Goal: Information Seeking & Learning: Check status

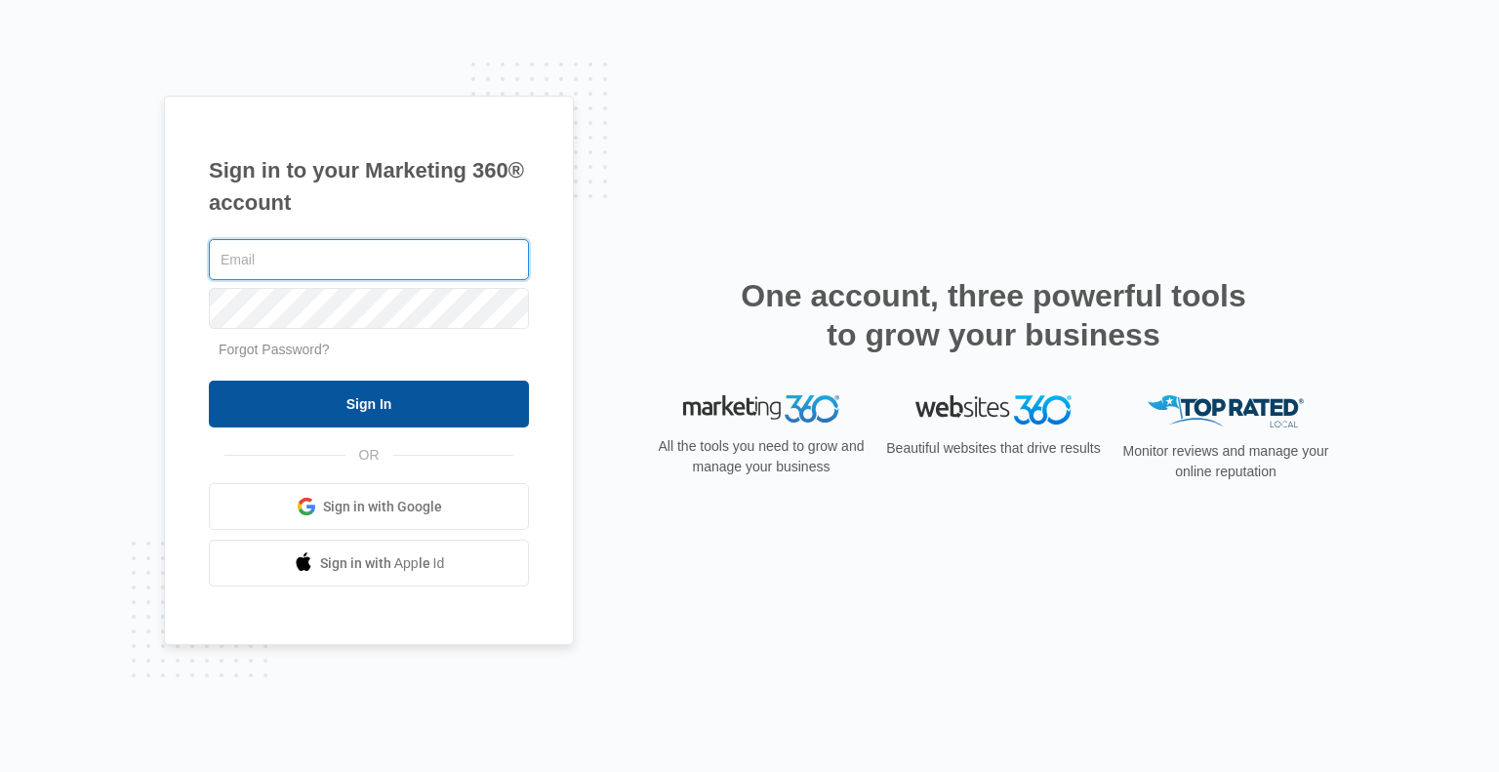
type input "bruce@hlsupply.com"
click at [363, 407] on input "Sign In" at bounding box center [369, 404] width 320 height 47
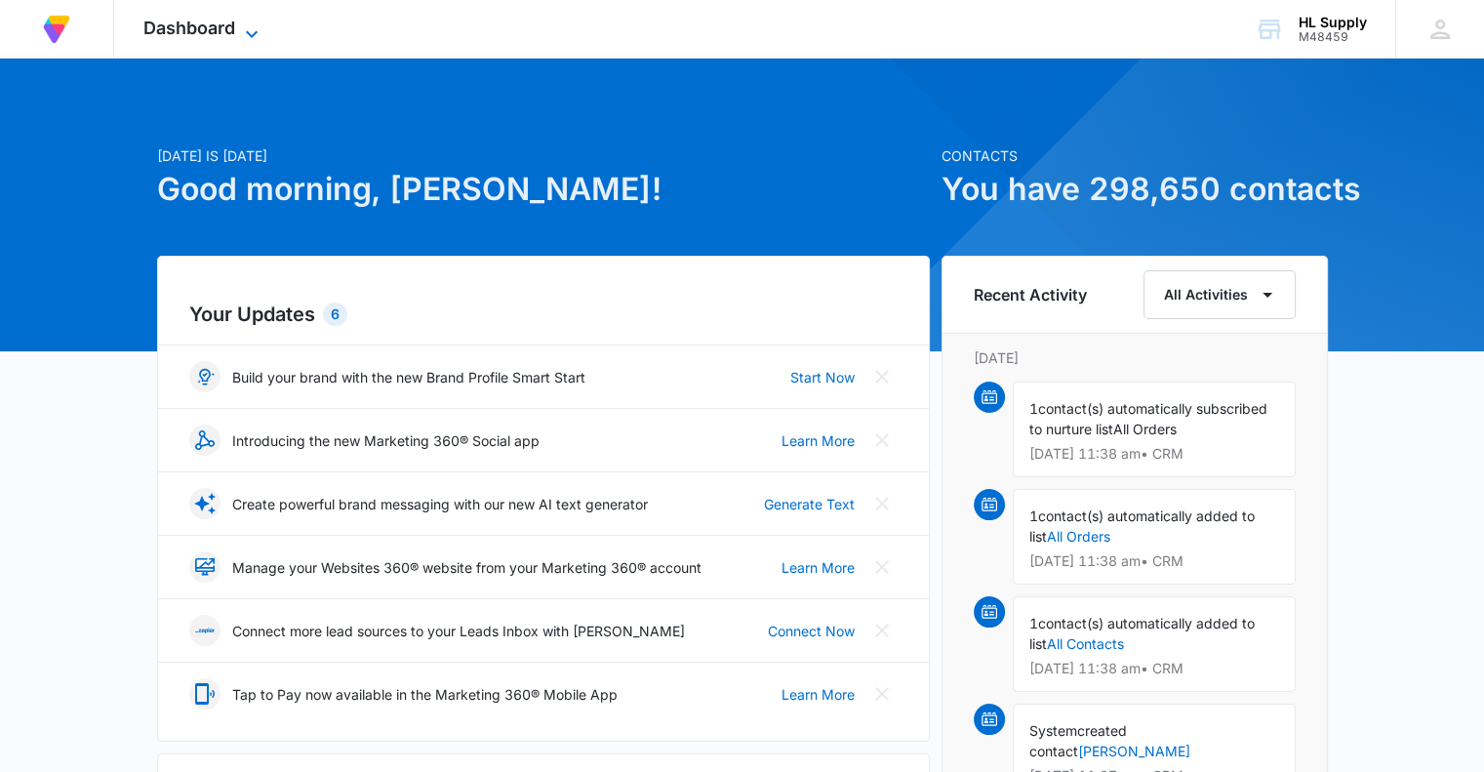
click at [247, 29] on icon at bounding box center [251, 33] width 23 height 23
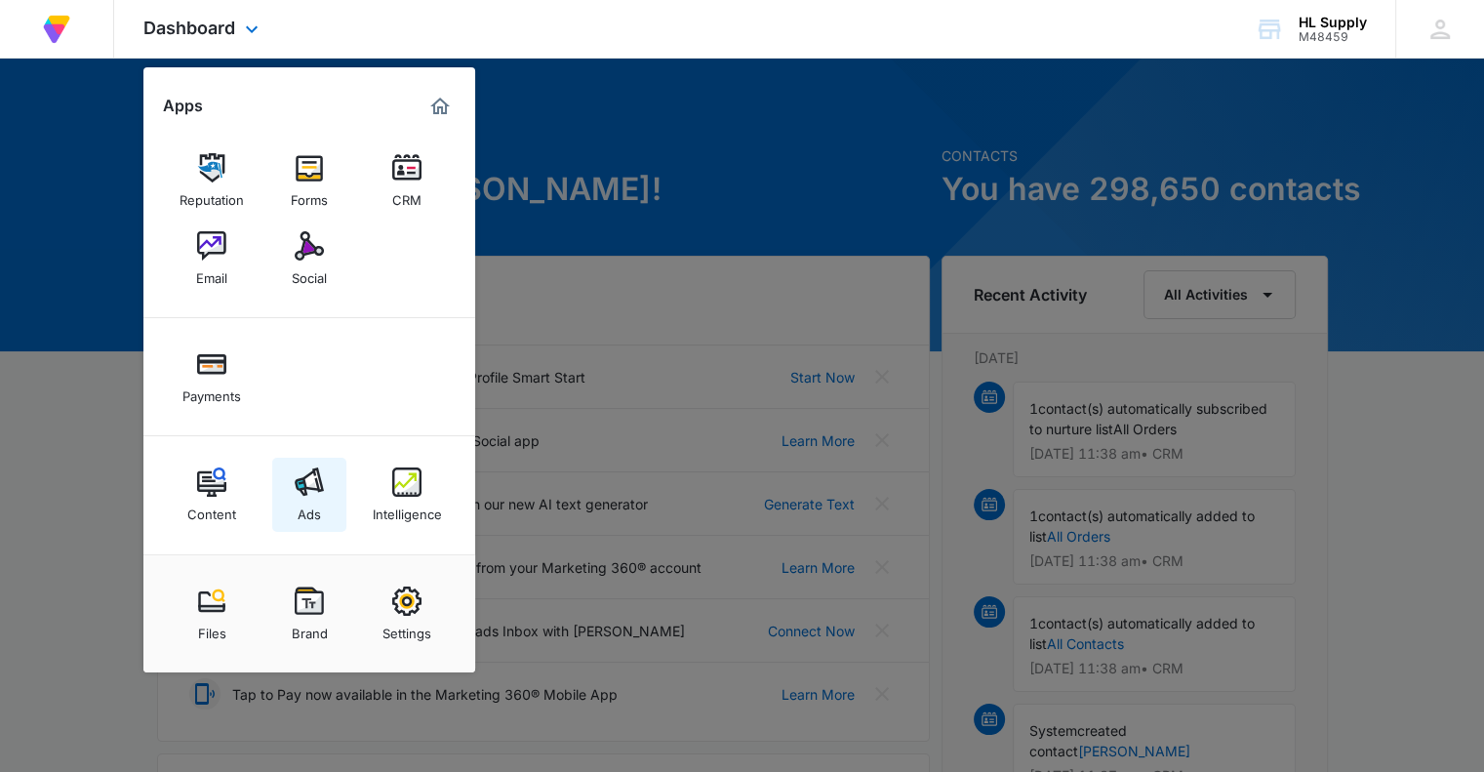
click at [310, 489] on img at bounding box center [309, 481] width 29 height 29
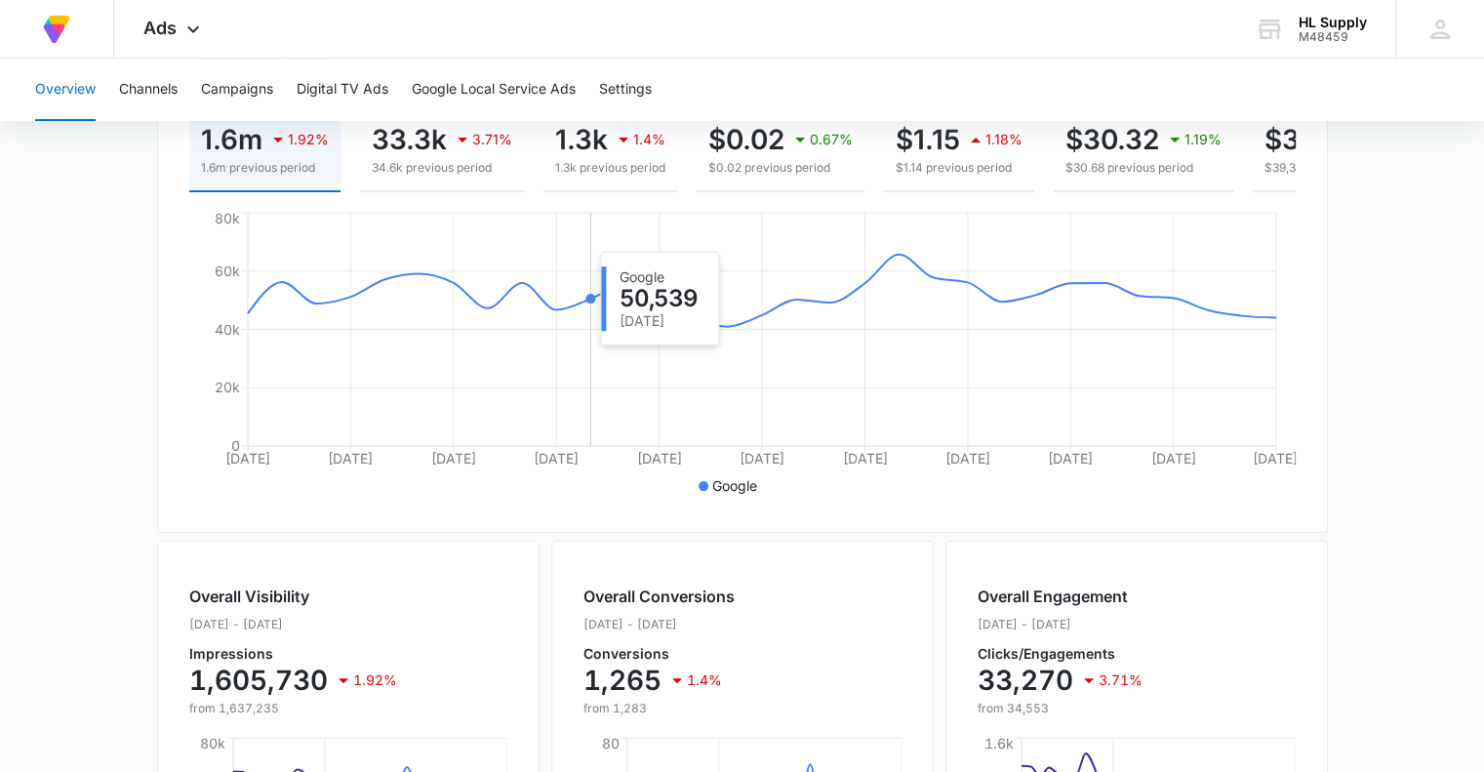
scroll to position [293, 0]
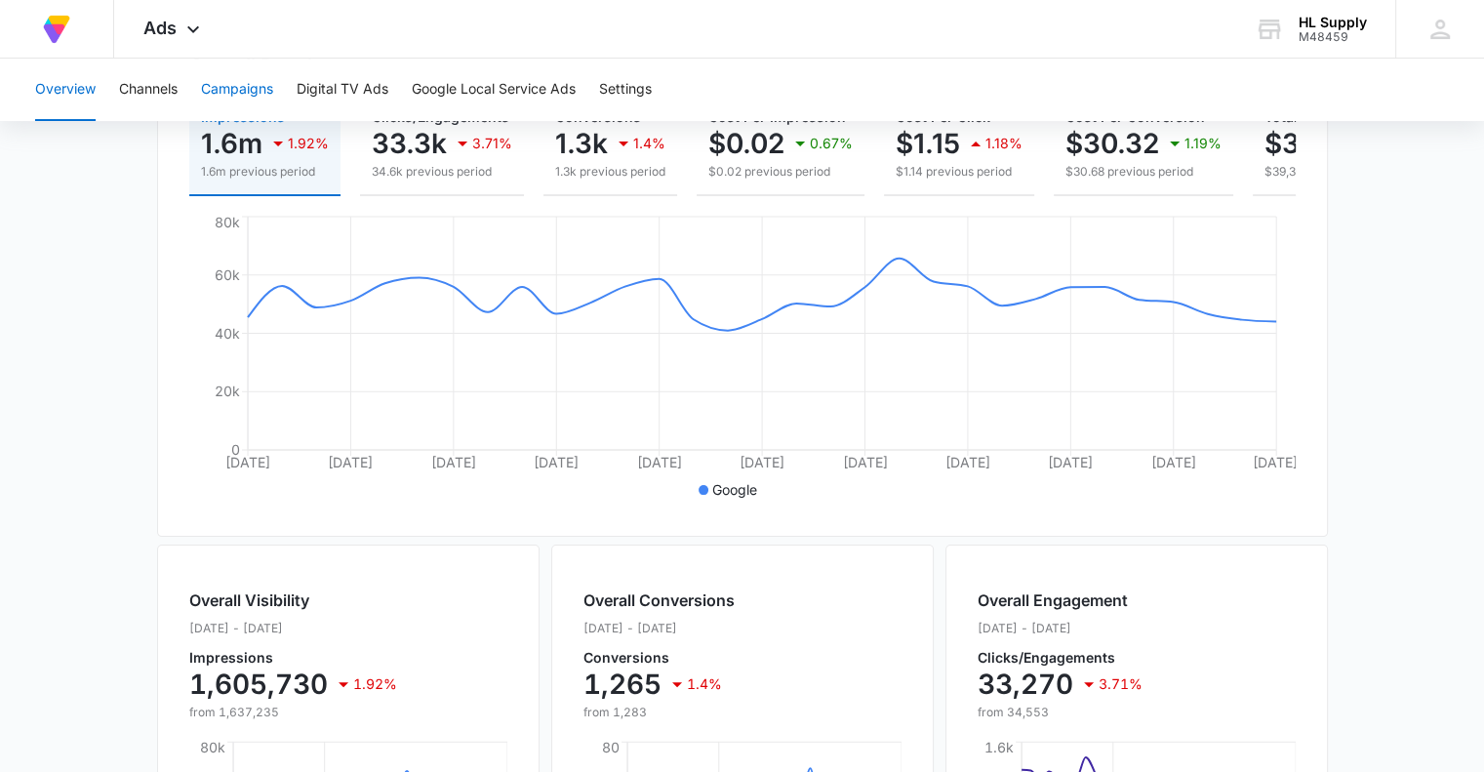
click at [234, 93] on button "Campaigns" at bounding box center [237, 90] width 72 height 62
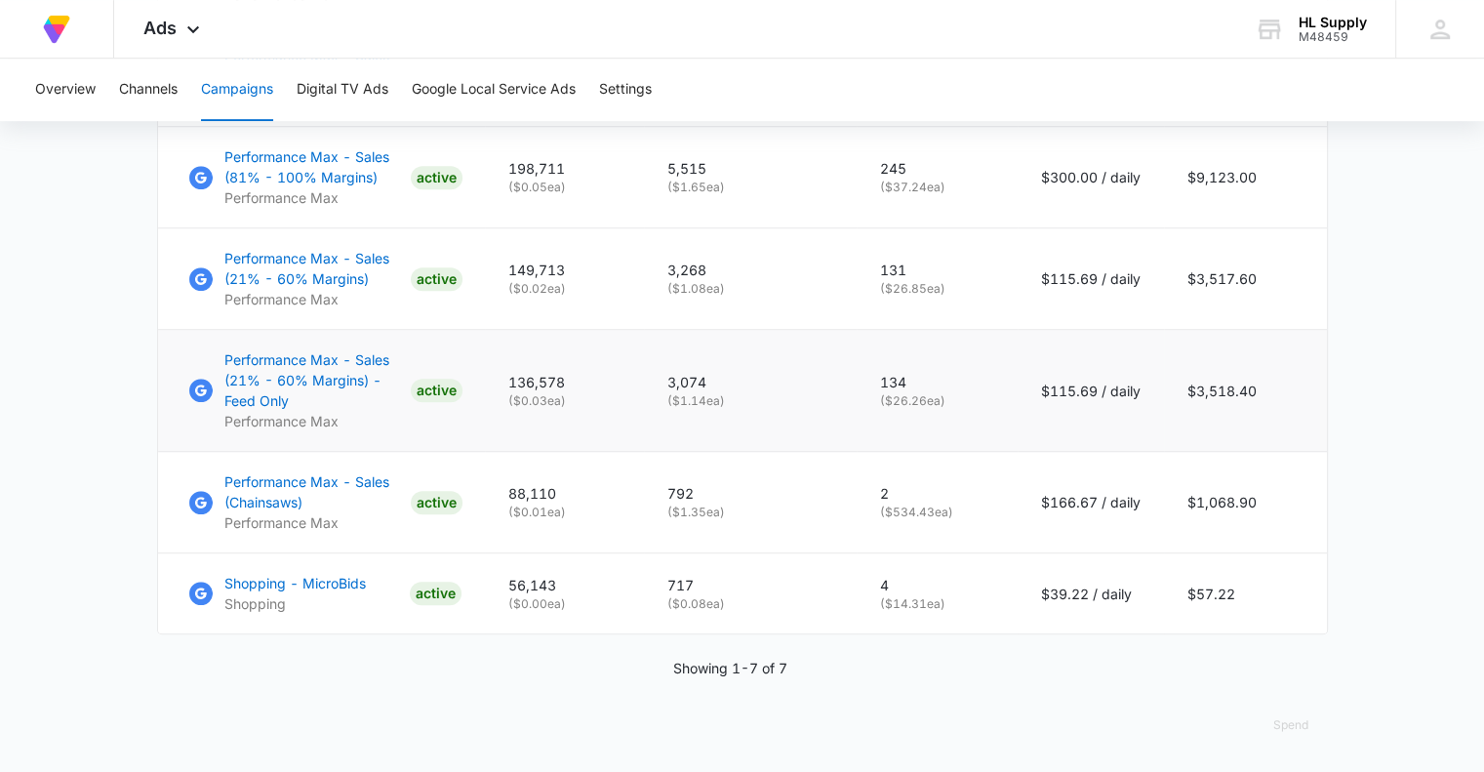
scroll to position [1180, 0]
click at [277, 492] on p "Performance Max - Sales (Chainsaws)" at bounding box center [313, 491] width 179 height 41
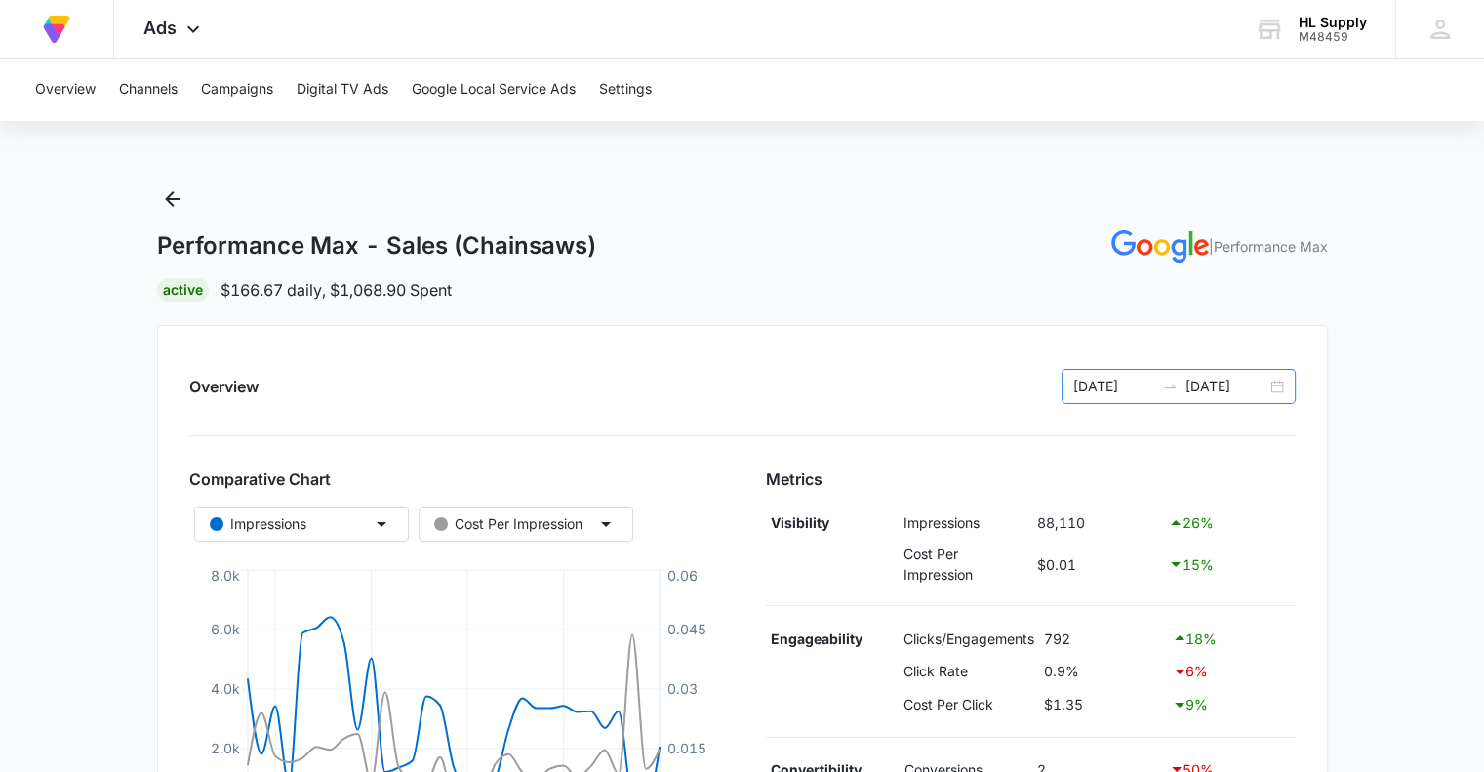
click at [1276, 384] on div "07/01/2025 07/31/2025" at bounding box center [1179, 386] width 234 height 35
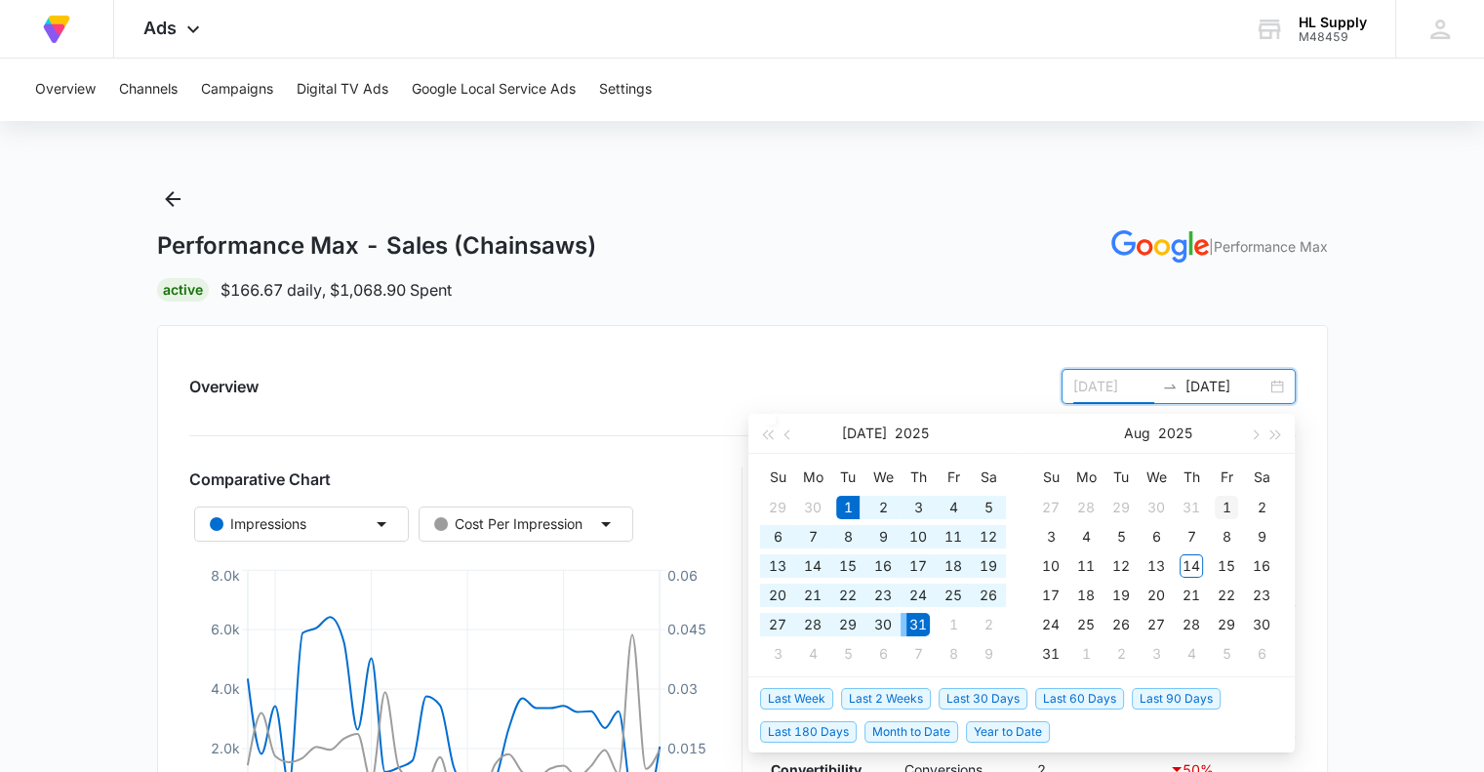
type input "08/01/2025"
click at [1221, 509] on div "1" at bounding box center [1226, 507] width 23 height 23
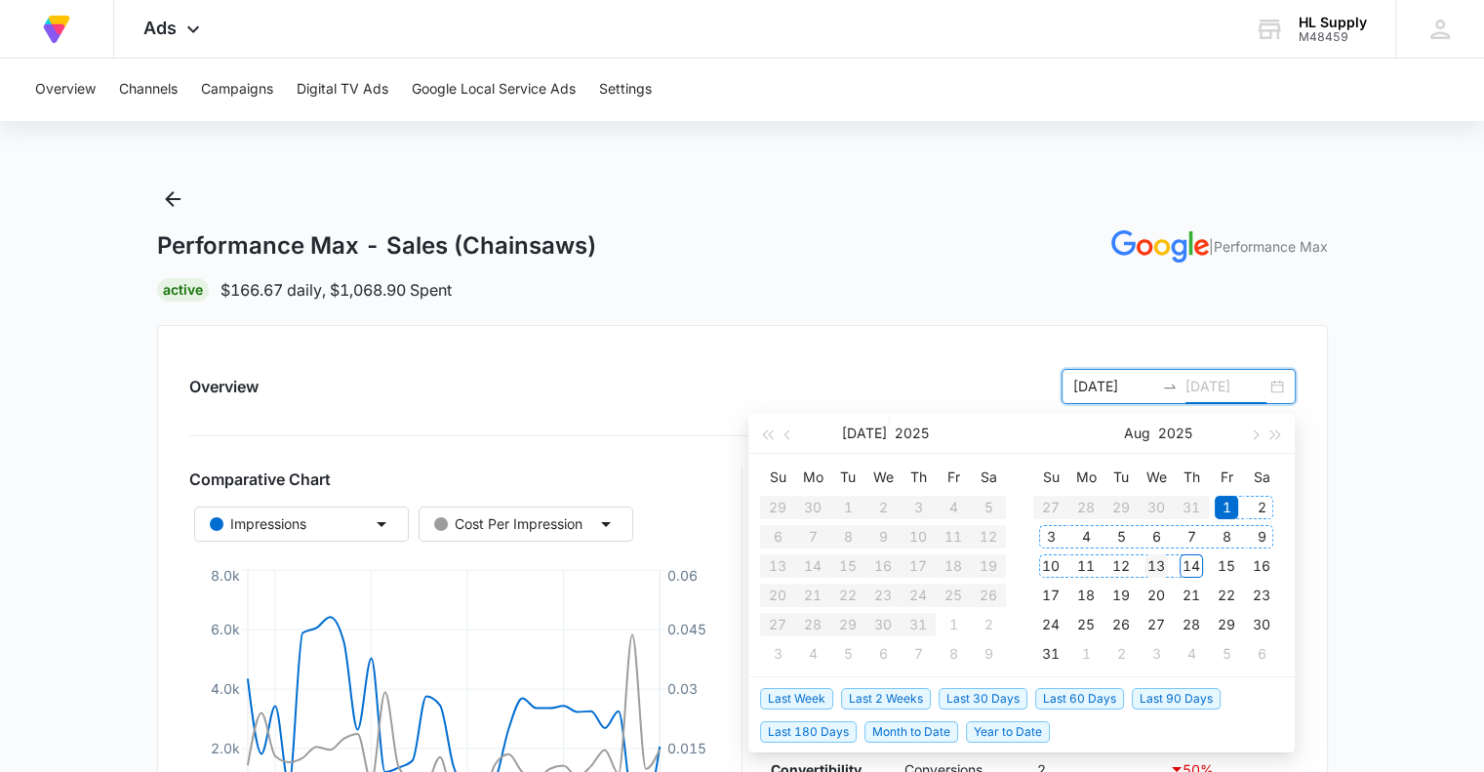
type input "[DATE]"
click at [1161, 571] on div "13" at bounding box center [1156, 565] width 23 height 23
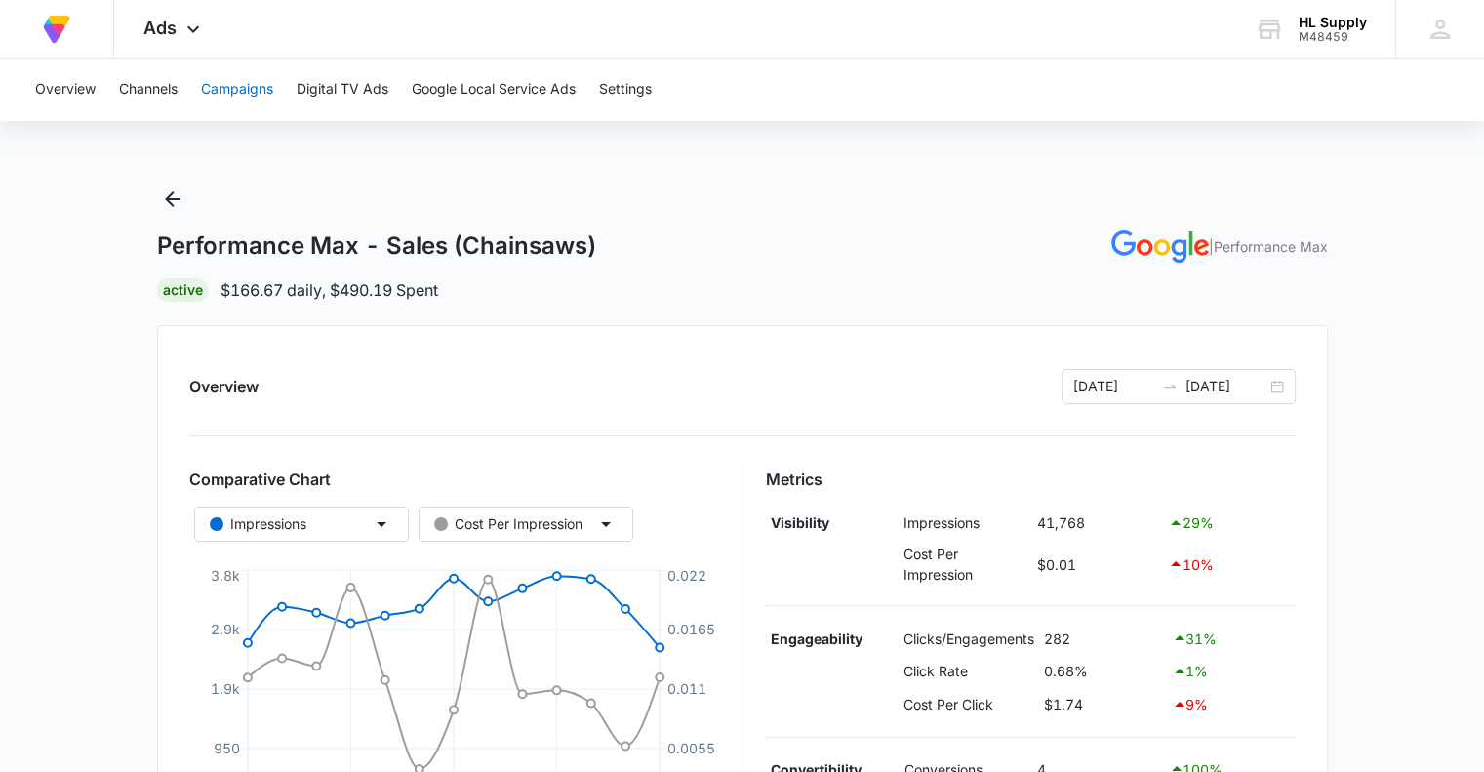
click at [230, 89] on button "Campaigns" at bounding box center [237, 90] width 72 height 62
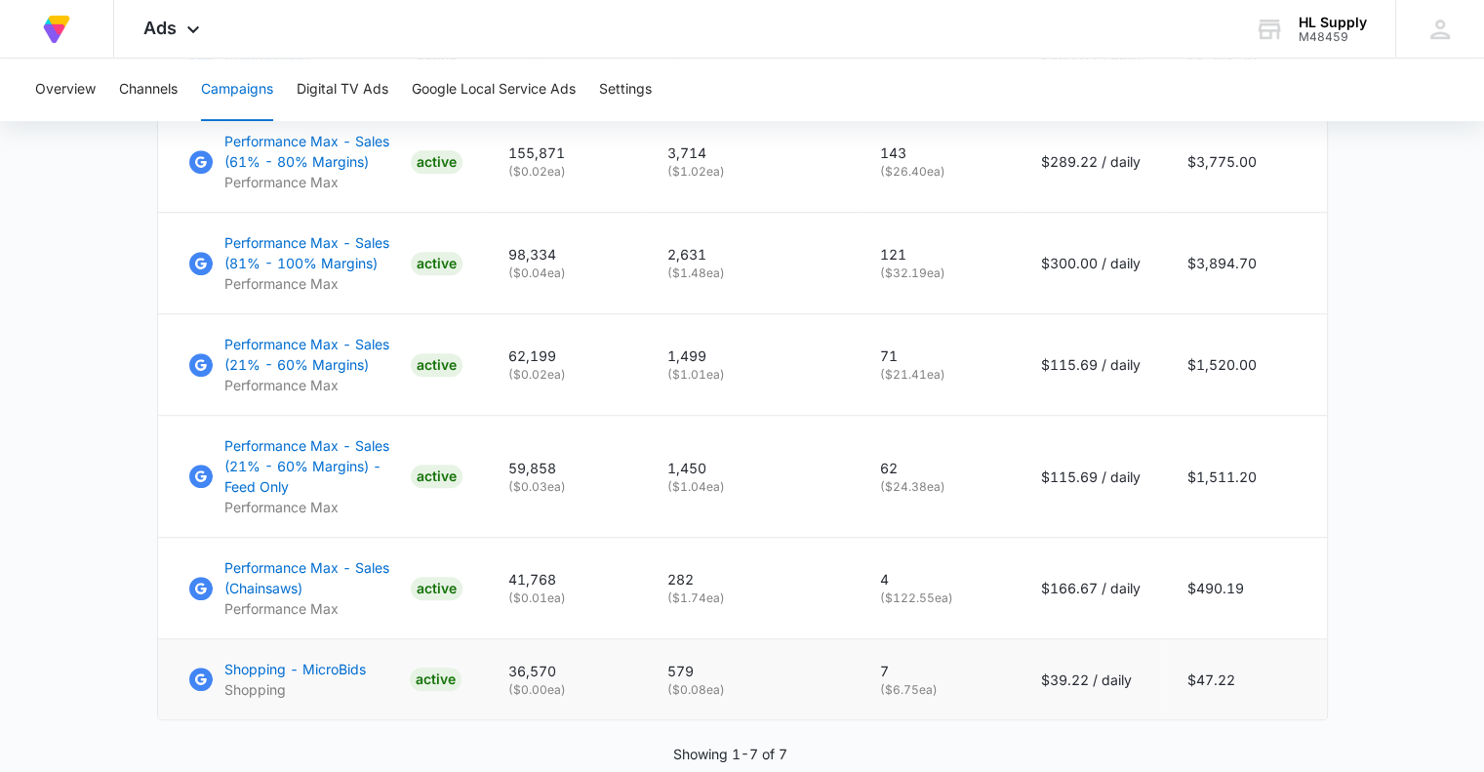
scroll to position [887, 0]
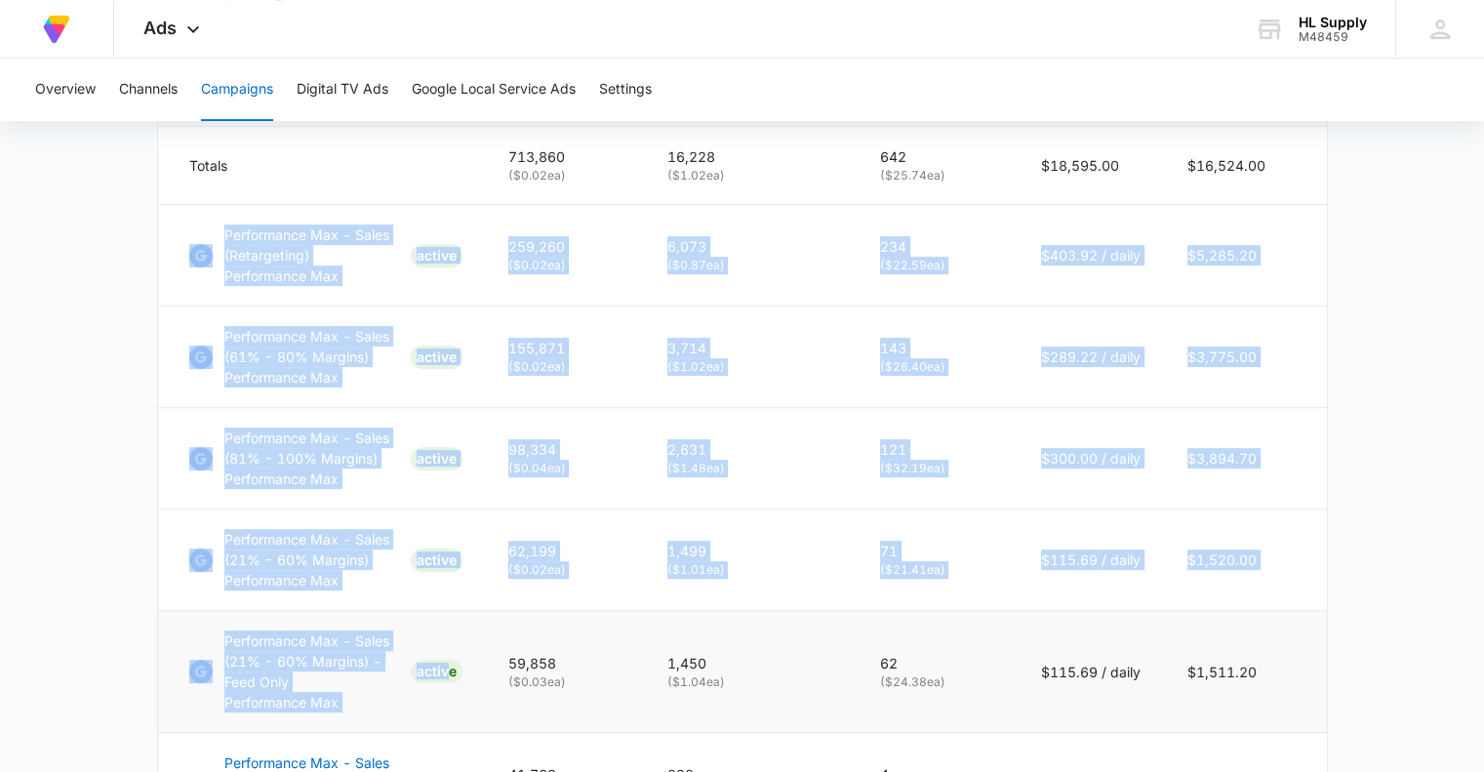
drag, startPoint x: 180, startPoint y: 246, endPoint x: 455, endPoint y: 686, distance: 519.1
click at [455, 686] on tbody "Totals 713,860 ( $0.02 ea) 16,228 ( $1.02 ea) 642 ( $25.74 ea) $18,595.00 $16,5…" at bounding box center [742, 521] width 1169 height 788
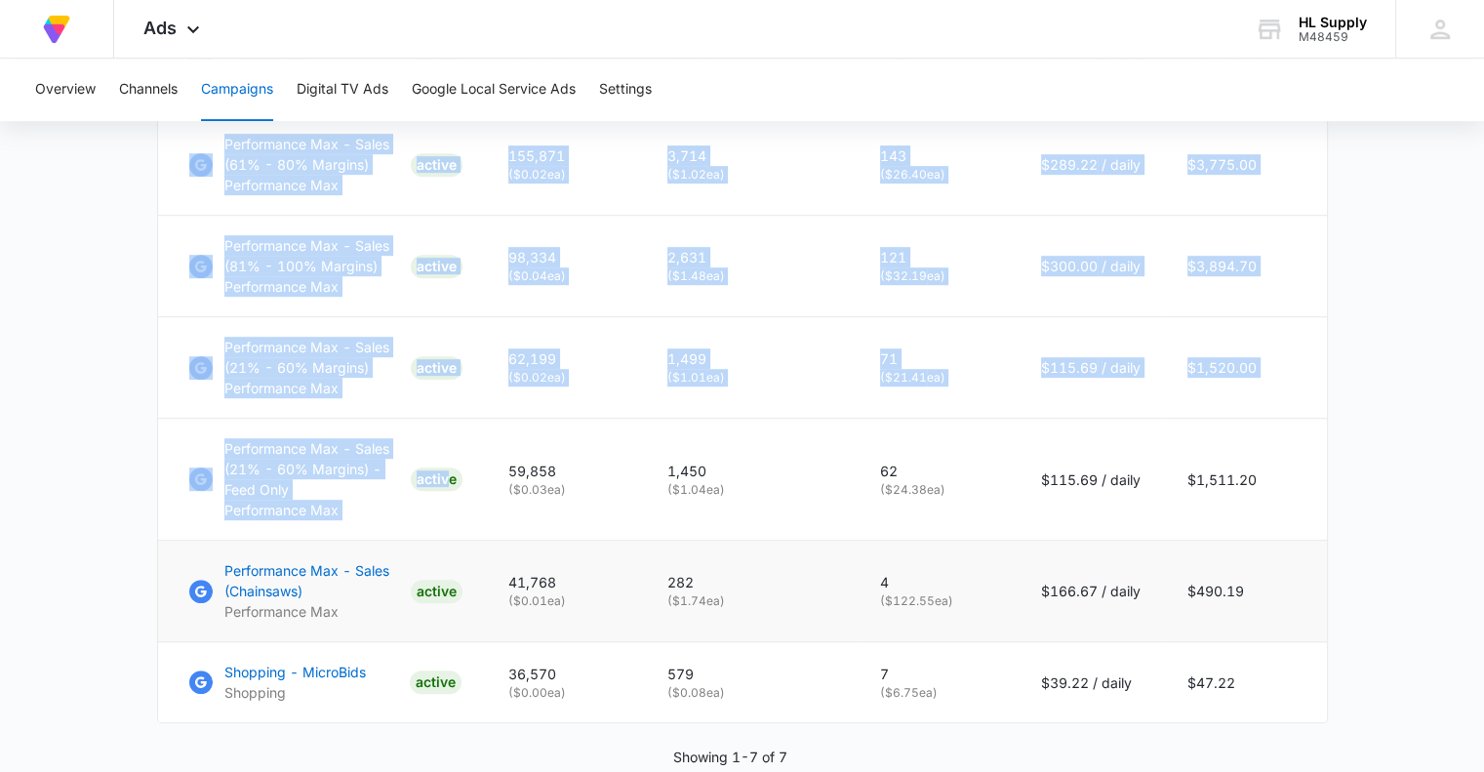
scroll to position [1082, 0]
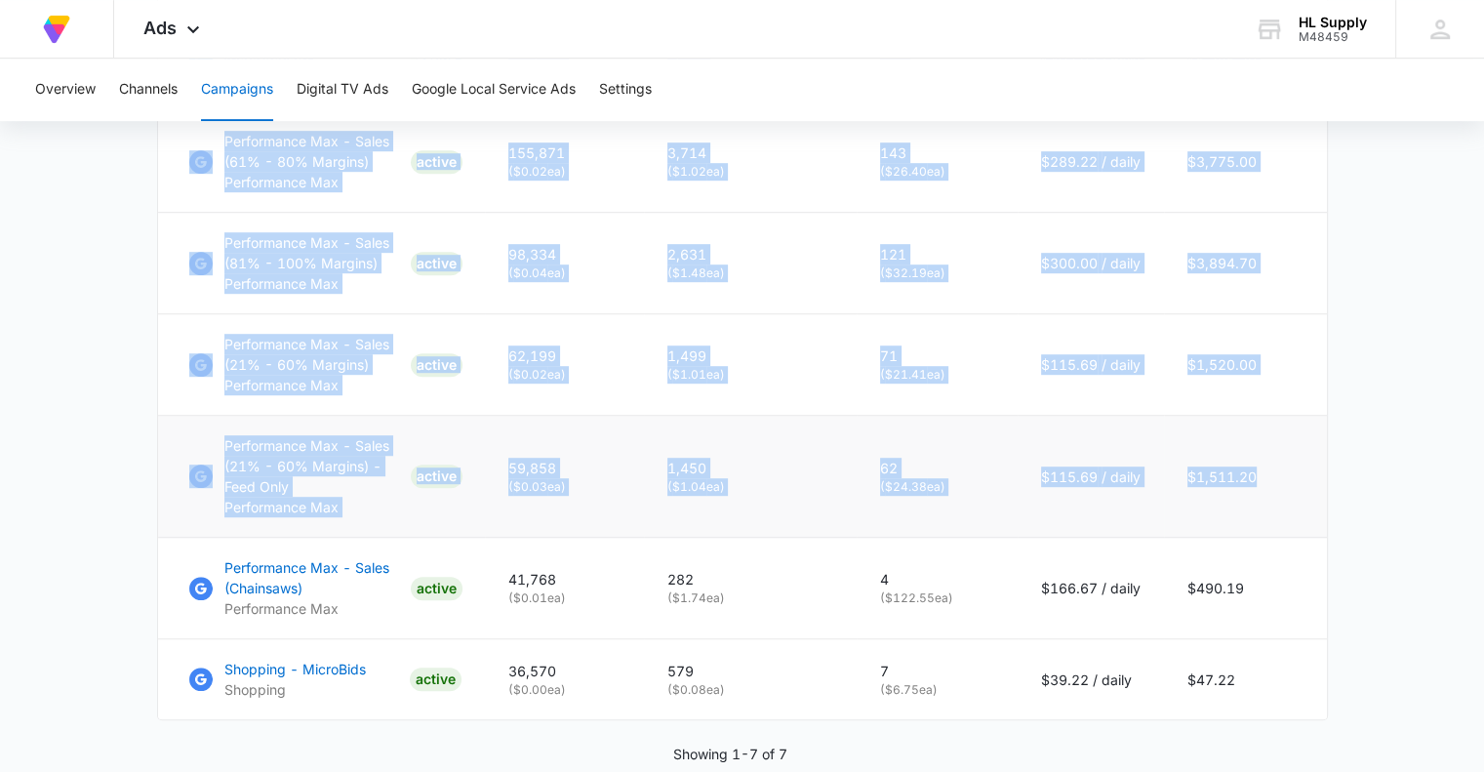
click at [1278, 483] on td "$1,511.20" at bounding box center [1245, 477] width 163 height 122
copy tbody "Performance Max - Sales (Retargeting) Performance Max ACTIVE 259,260 ( $0.02 ea…"
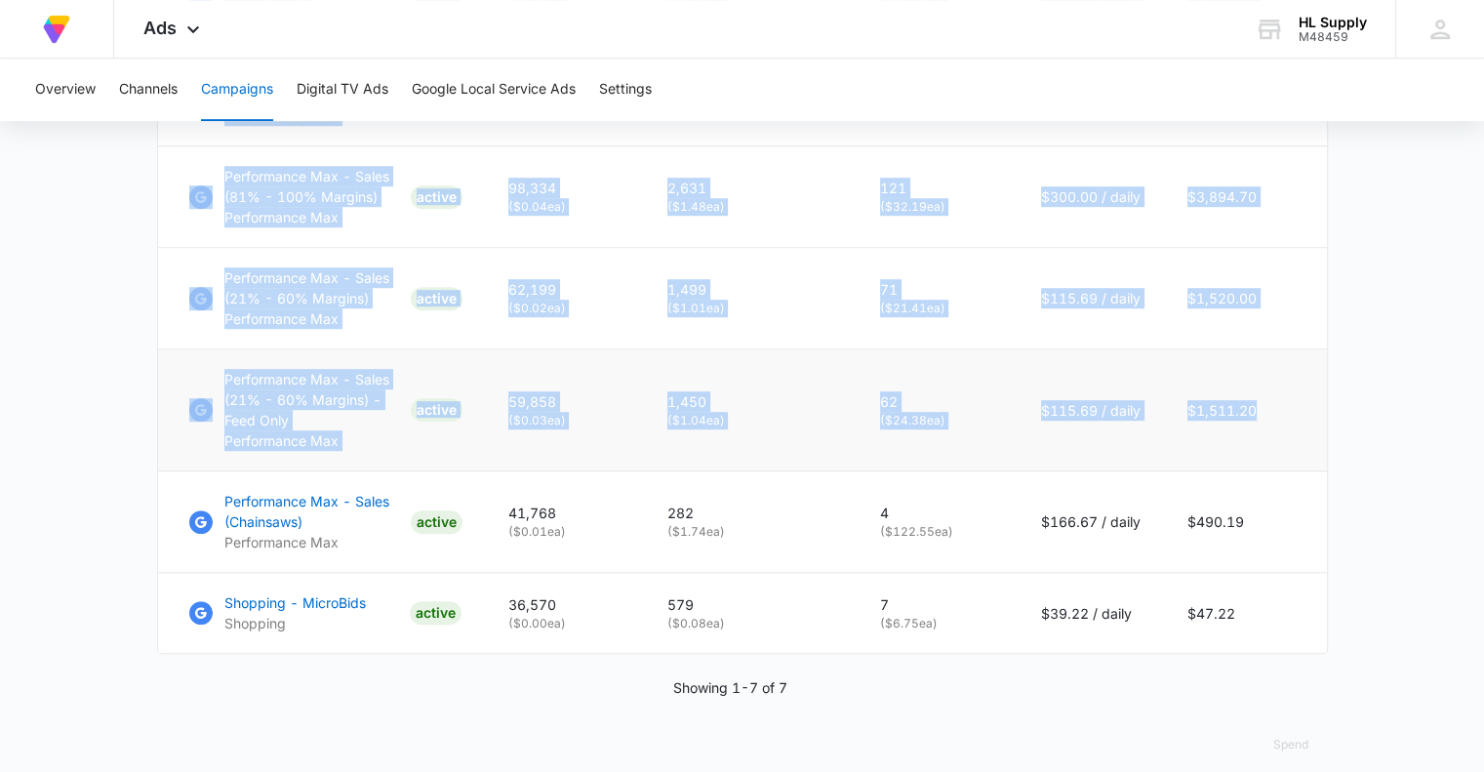
scroll to position [1180, 0]
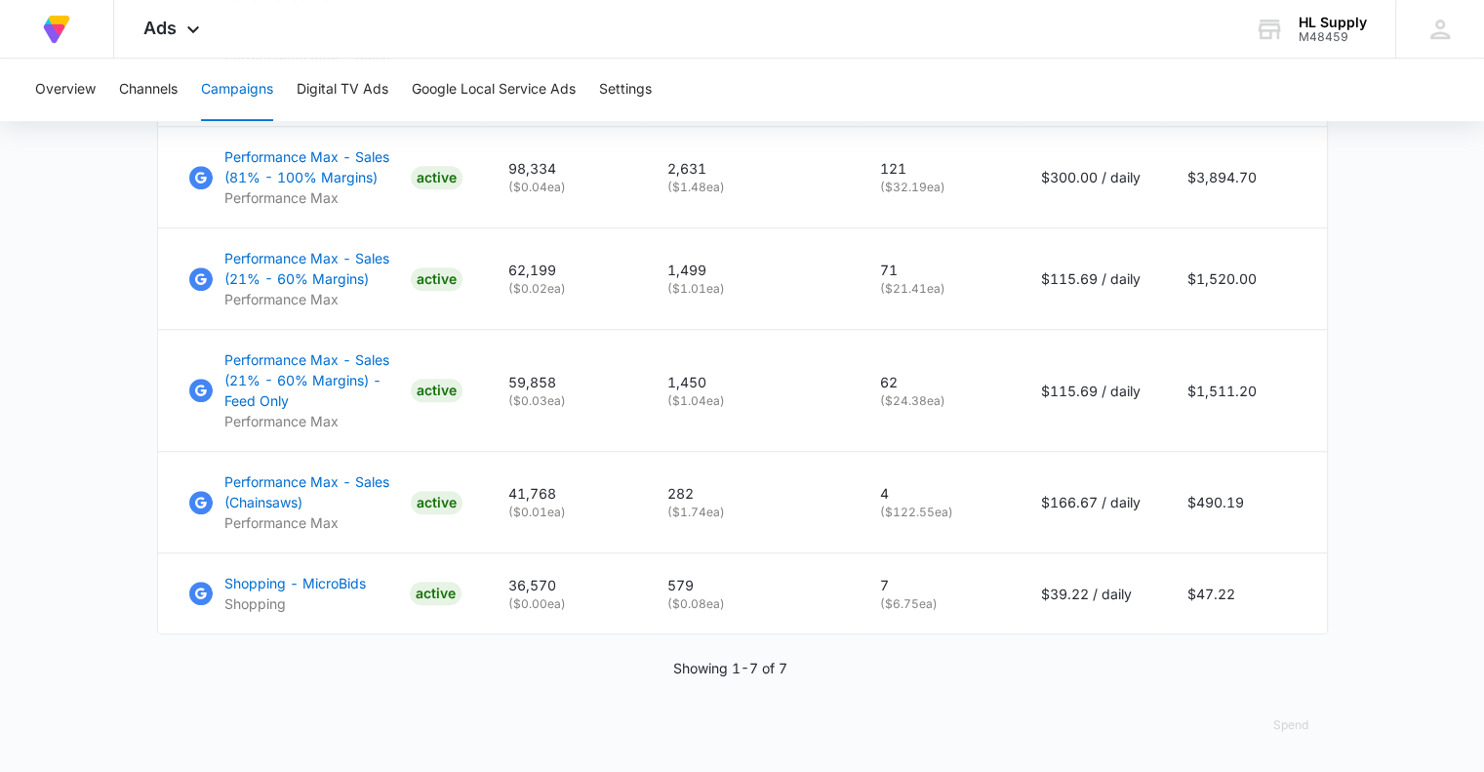
click at [235, 488] on p "Performance Max - Sales (Chainsaws)" at bounding box center [313, 491] width 179 height 41
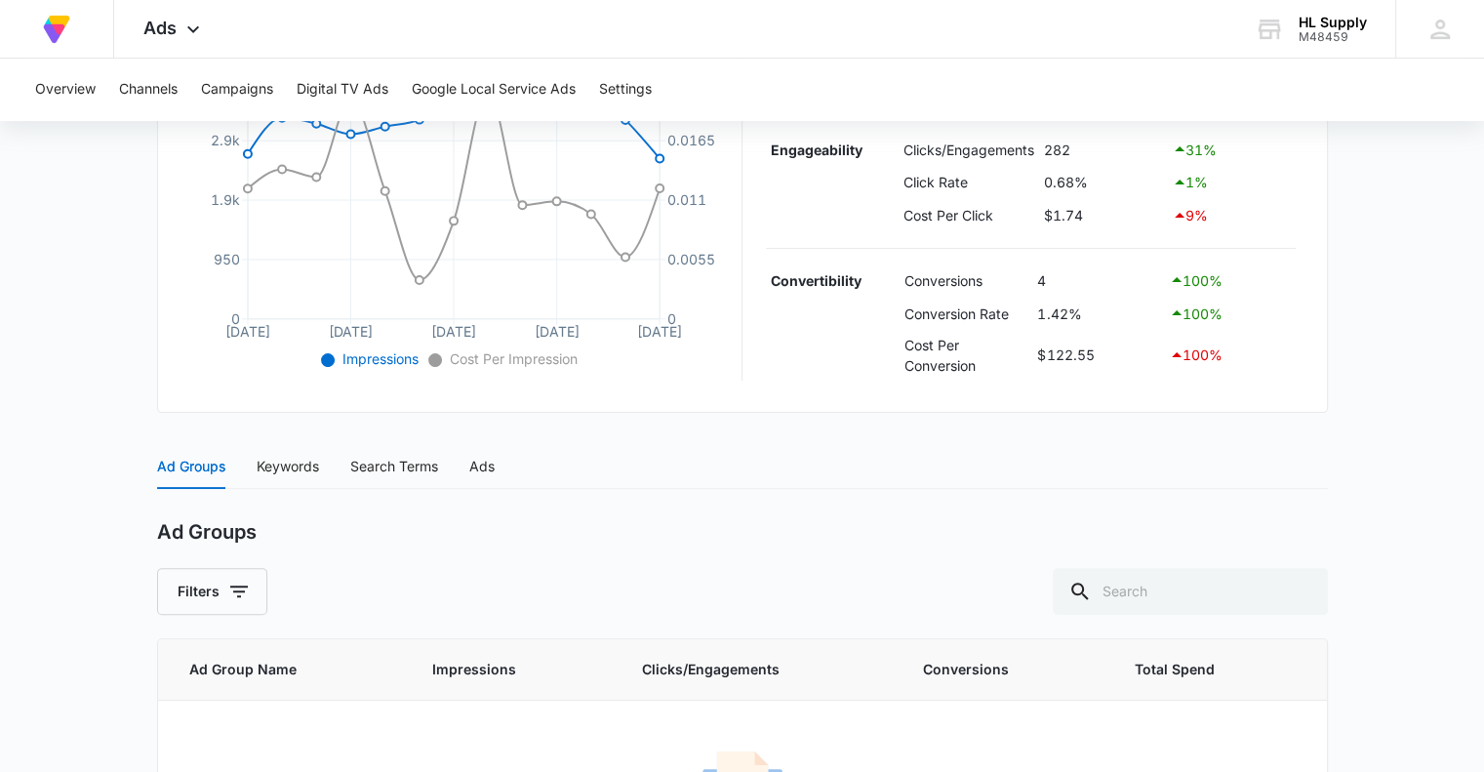
scroll to position [647, 0]
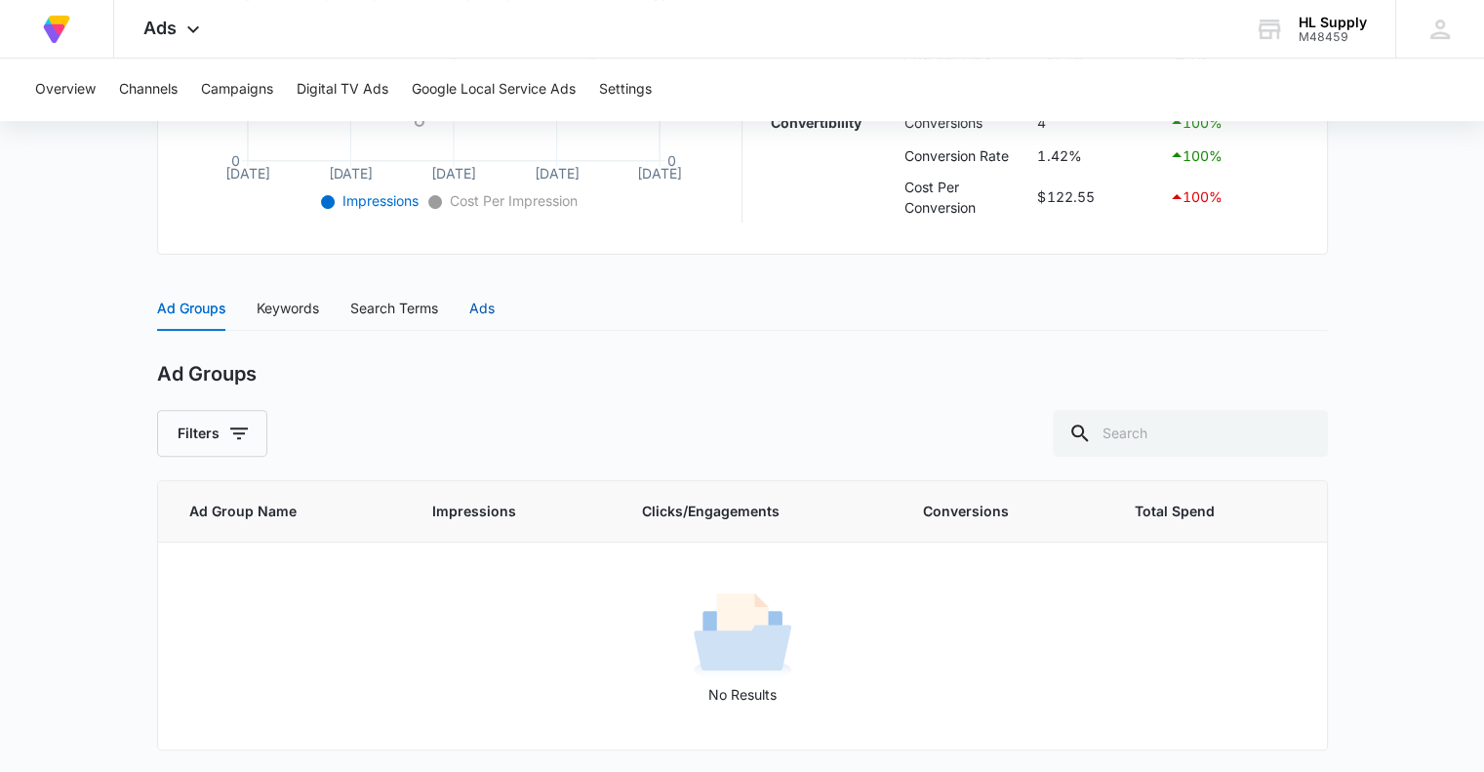
click at [495, 304] on div "Ads" at bounding box center [481, 308] width 25 height 21
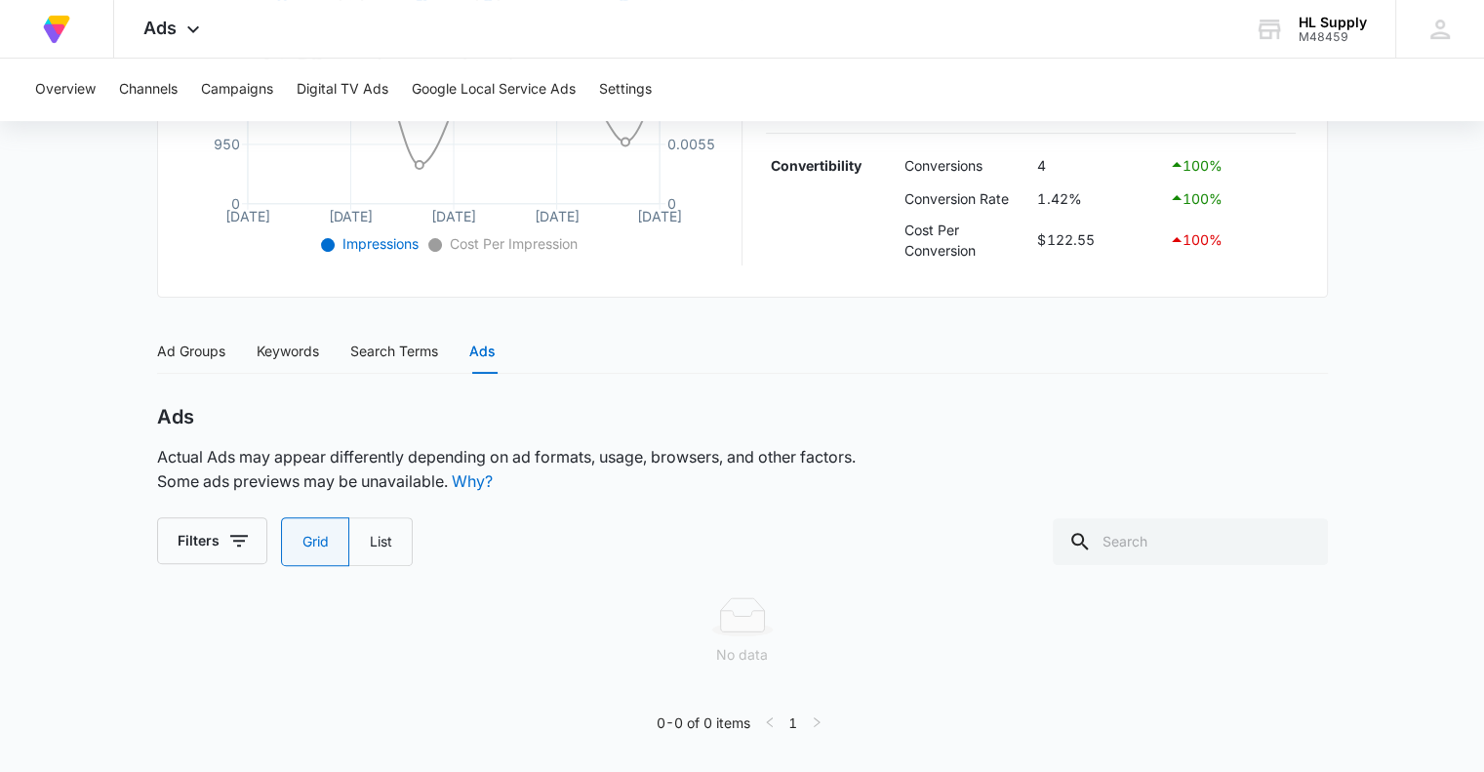
scroll to position [601, 0]
click at [303, 348] on div "Keywords" at bounding box center [288, 354] width 62 height 21
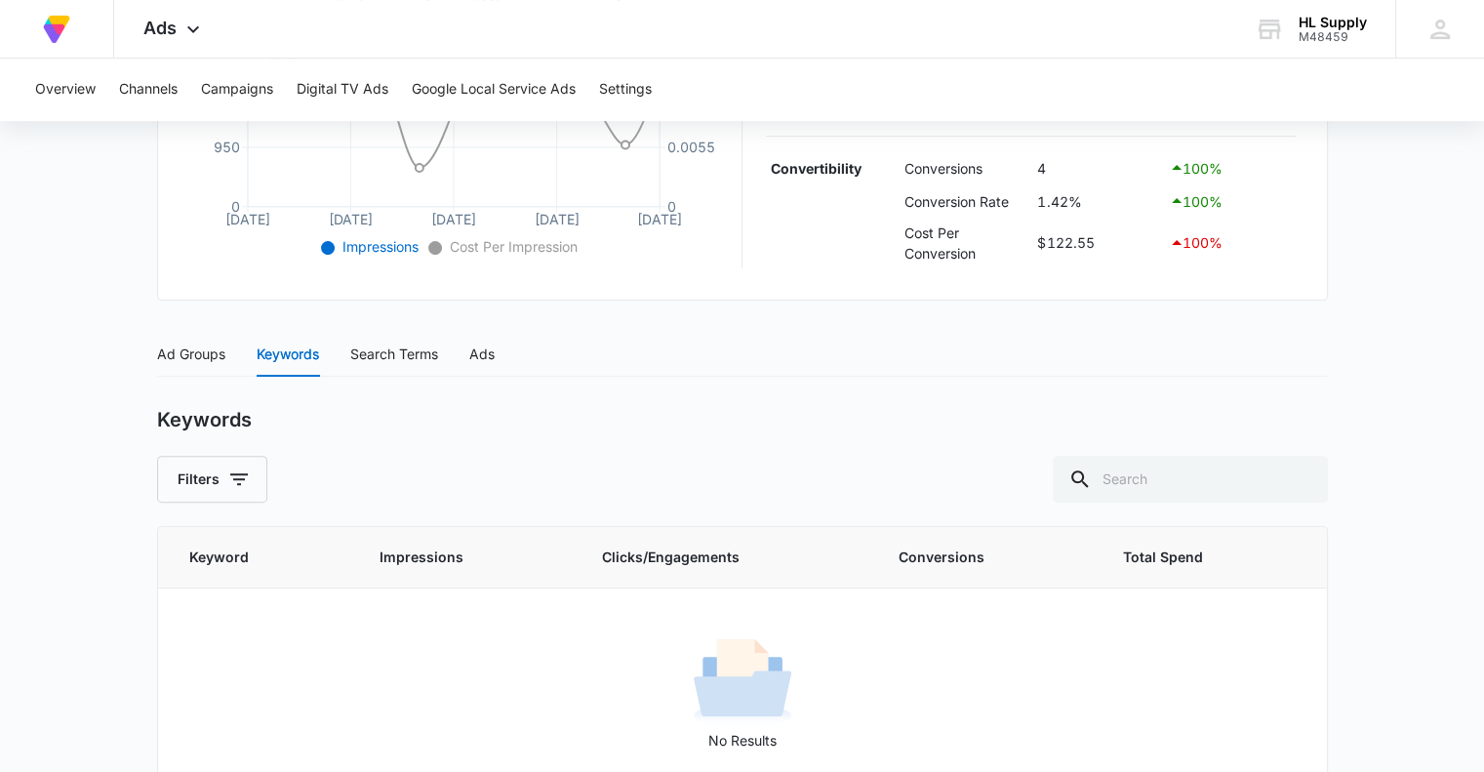
scroll to position [647, 0]
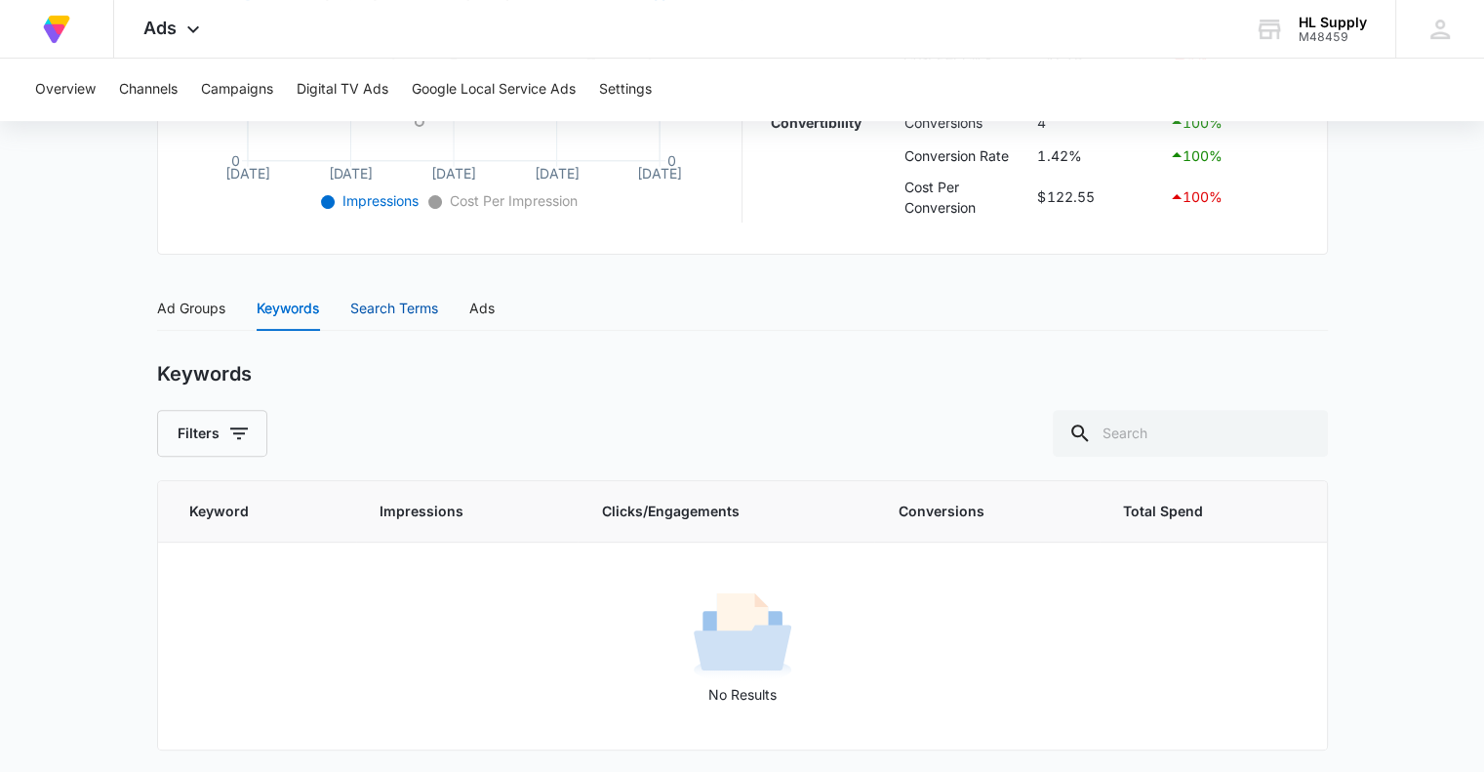
click at [381, 311] on div "Search Terms" at bounding box center [394, 308] width 88 height 21
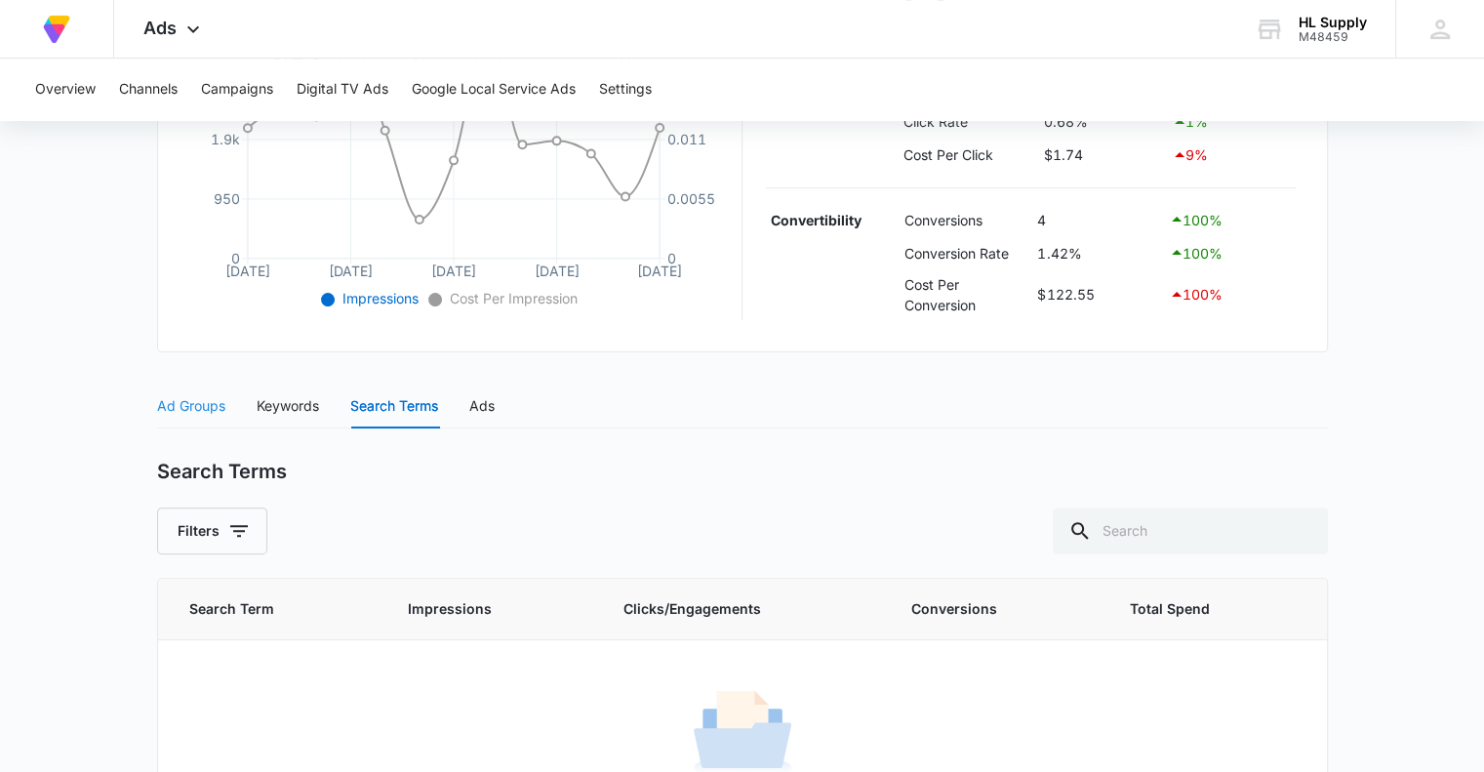
click at [199, 392] on div "Ad Groups" at bounding box center [191, 406] width 68 height 45
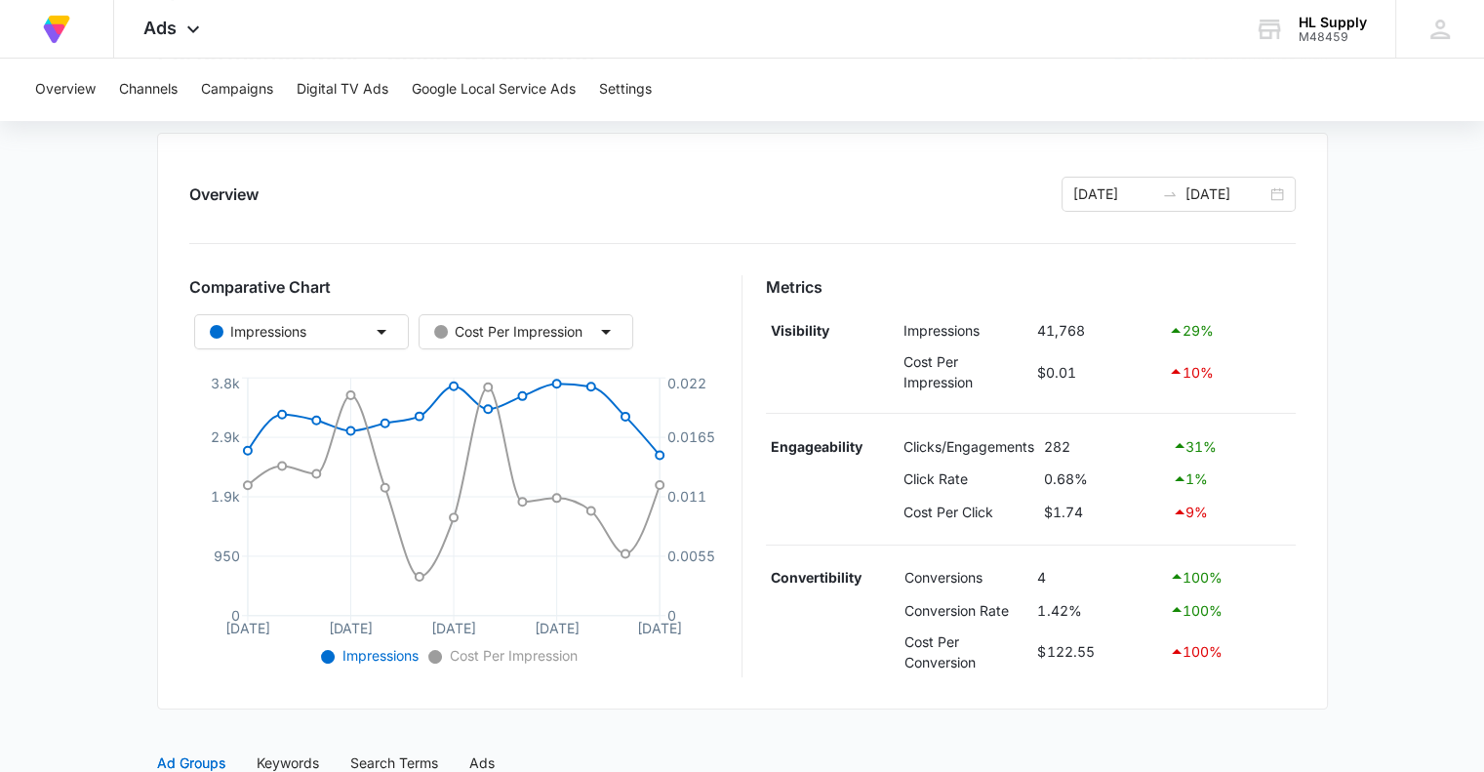
scroll to position [159, 0]
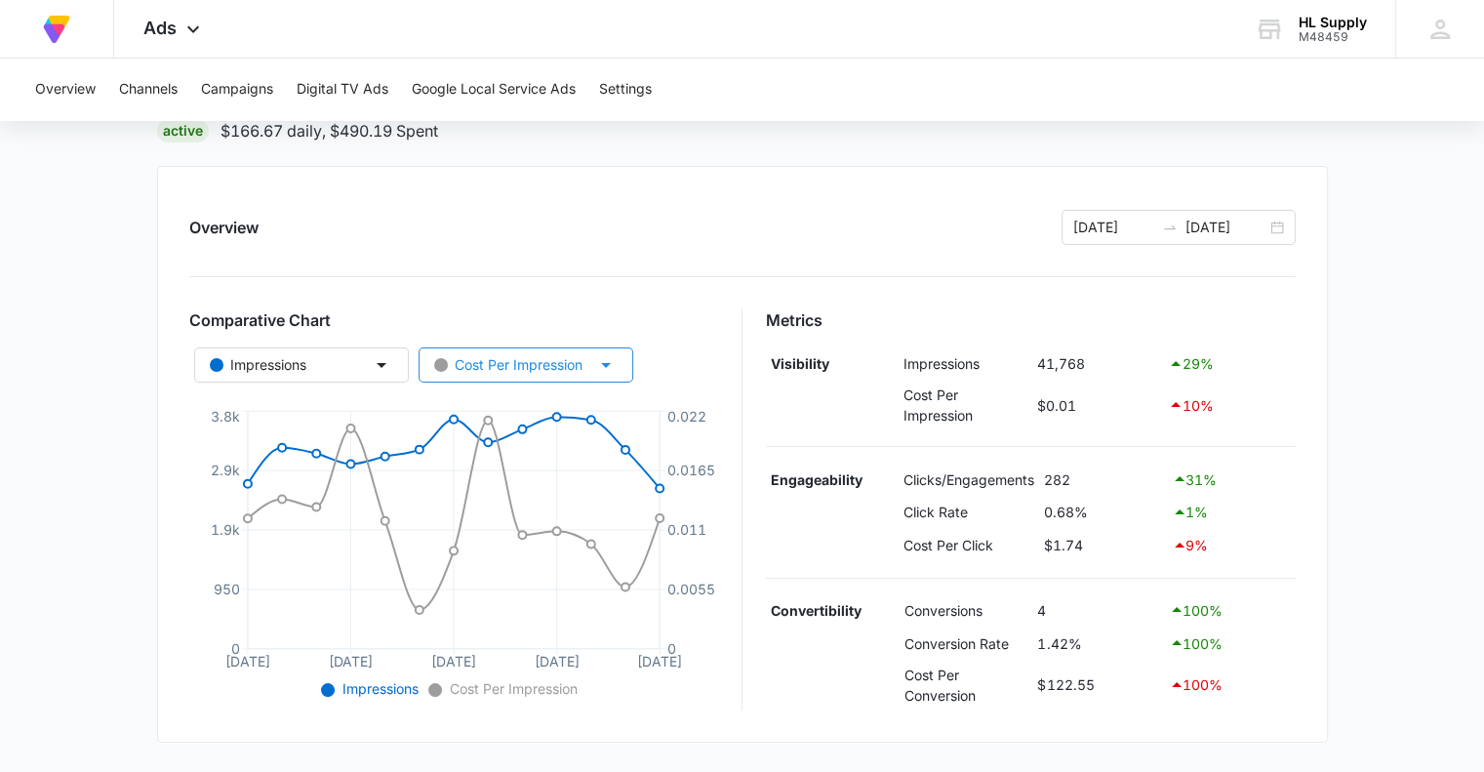
click at [598, 363] on icon "button" at bounding box center [605, 364] width 23 height 23
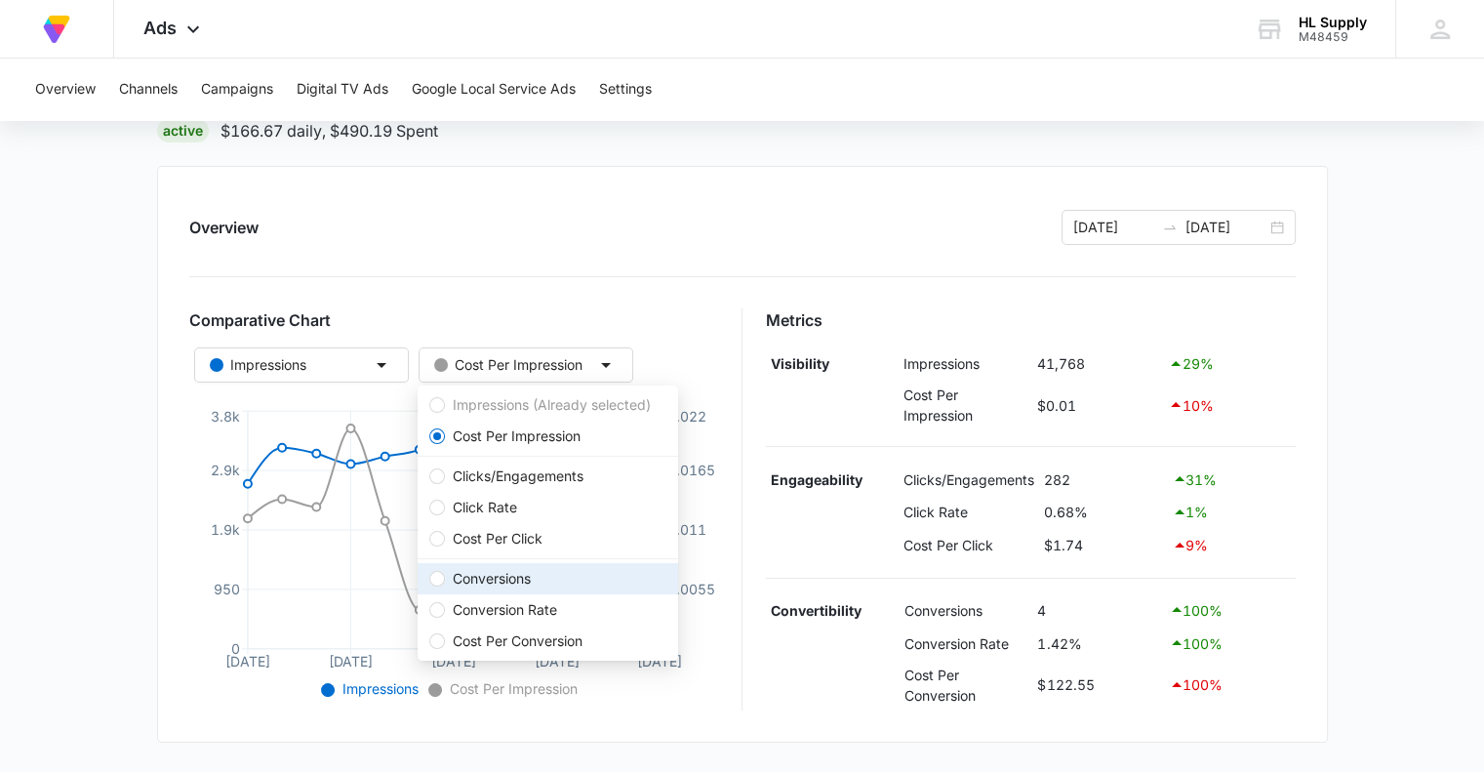
click at [508, 574] on span "Conversions" at bounding box center [492, 578] width 94 height 21
click at [445, 574] on input "Conversions" at bounding box center [437, 579] width 16 height 16
radio input "false"
radio input "true"
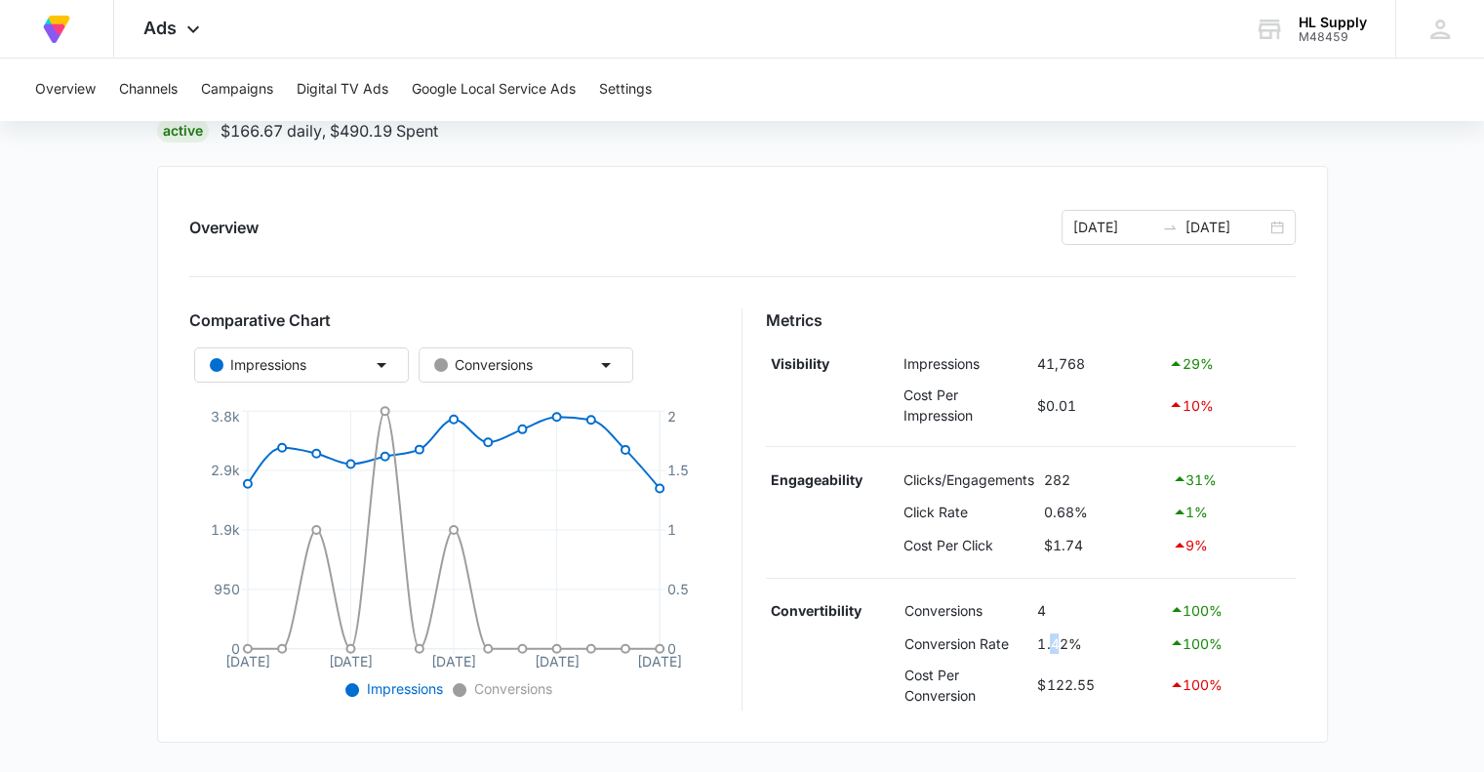
click at [1053, 643] on td "1.42%" at bounding box center [1098, 643] width 132 height 33
click at [1061, 482] on td "282" at bounding box center [1103, 479] width 128 height 33
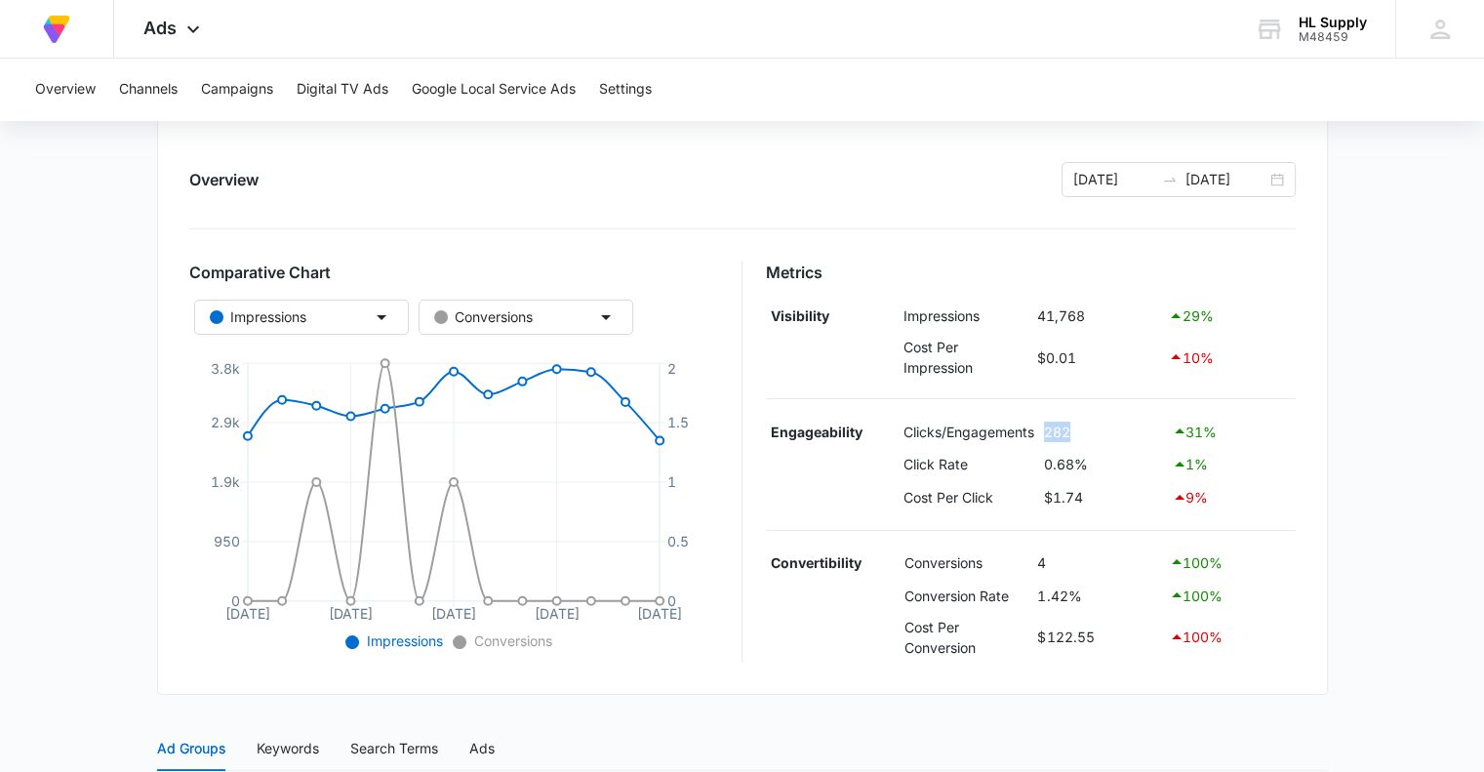
scroll to position [222, 0]
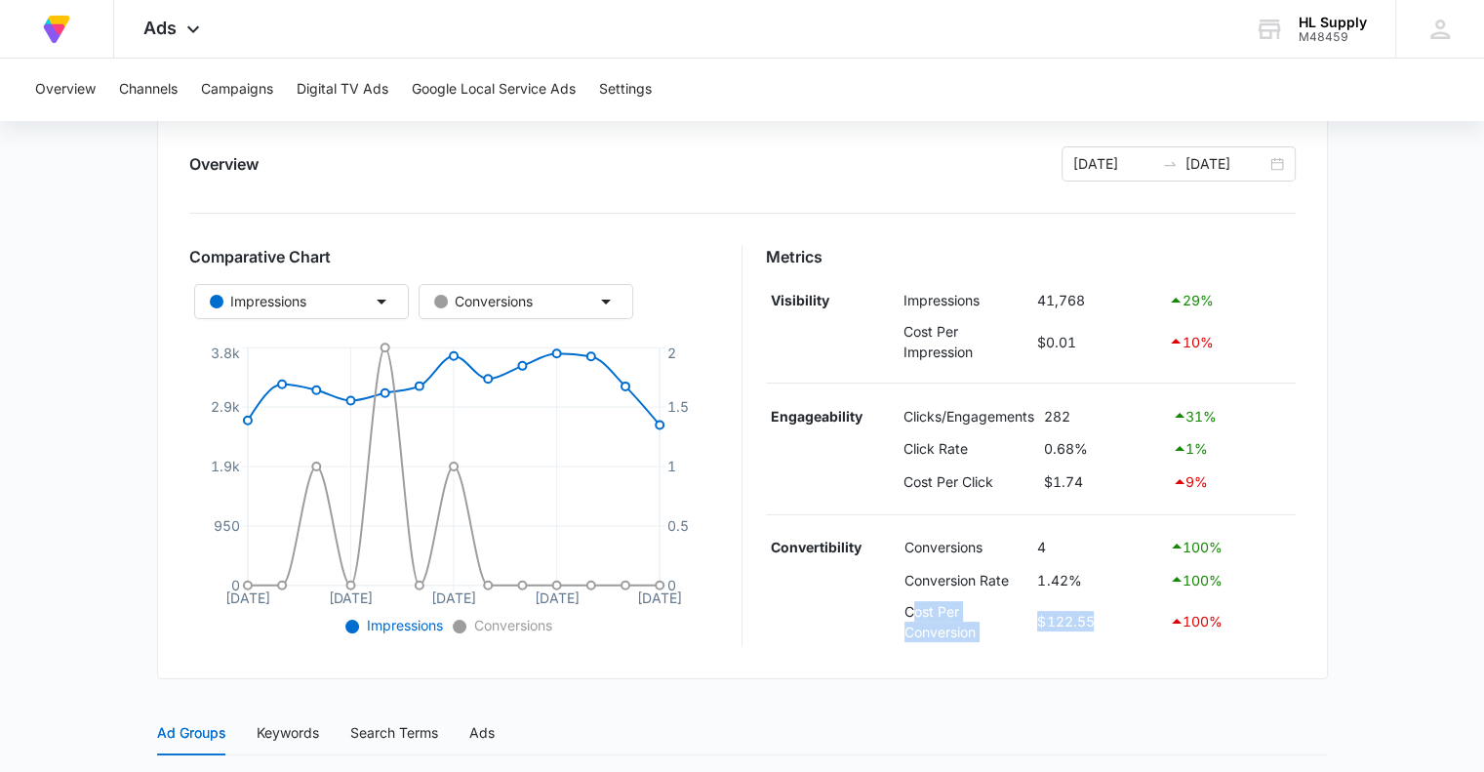
drag, startPoint x: 910, startPoint y: 606, endPoint x: 1094, endPoint y: 616, distance: 184.7
click at [1094, 616] on tr "Cost Per Conversion $122.55 100 %" at bounding box center [1031, 621] width 530 height 51
copy tr "ost Per Conversion $122.55"
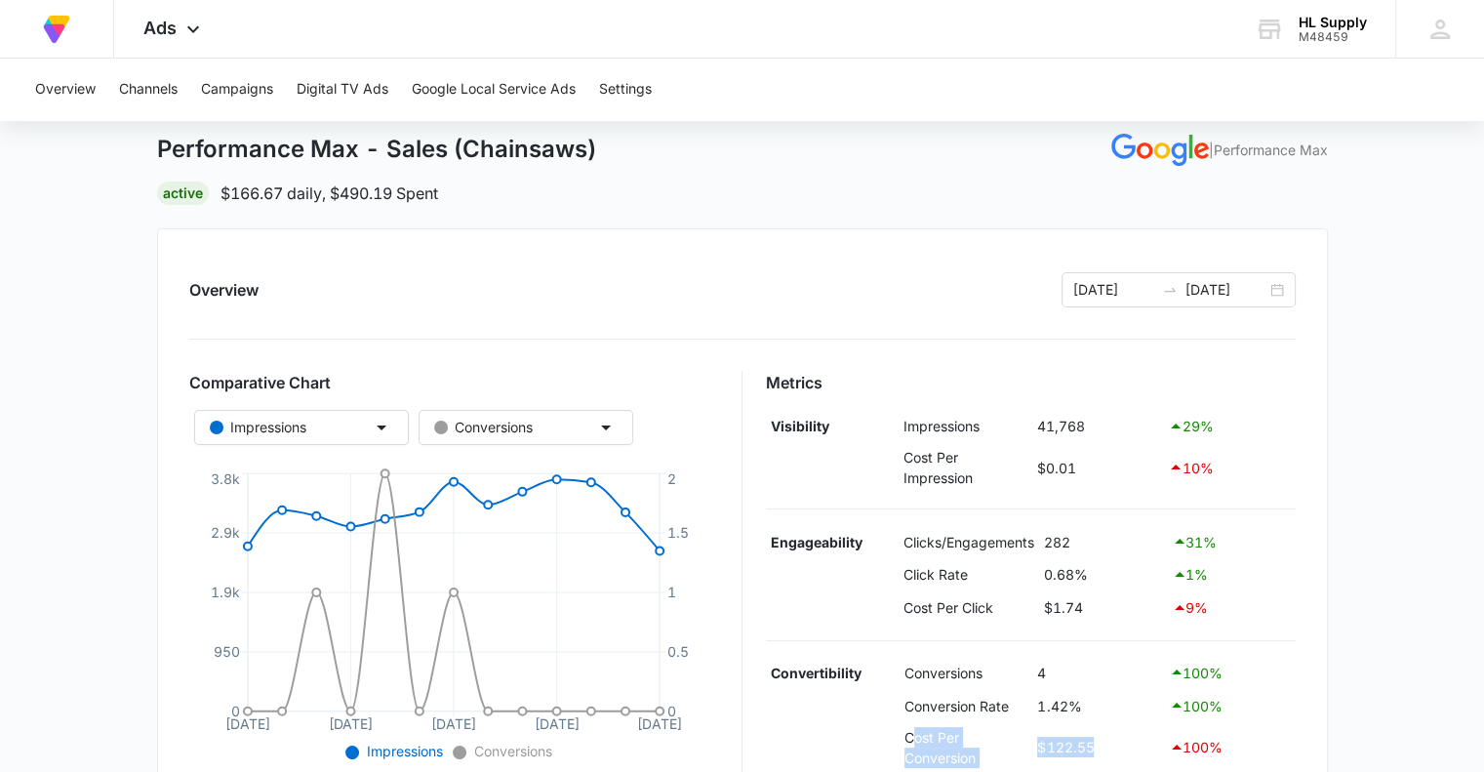
scroll to position [98, 0]
drag, startPoint x: 222, startPoint y: 193, endPoint x: 323, endPoint y: 192, distance: 100.5
click at [323, 192] on p "$166.67 daily , $490.19 Spent" at bounding box center [330, 192] width 218 height 23
copy p "$166.67 daily"
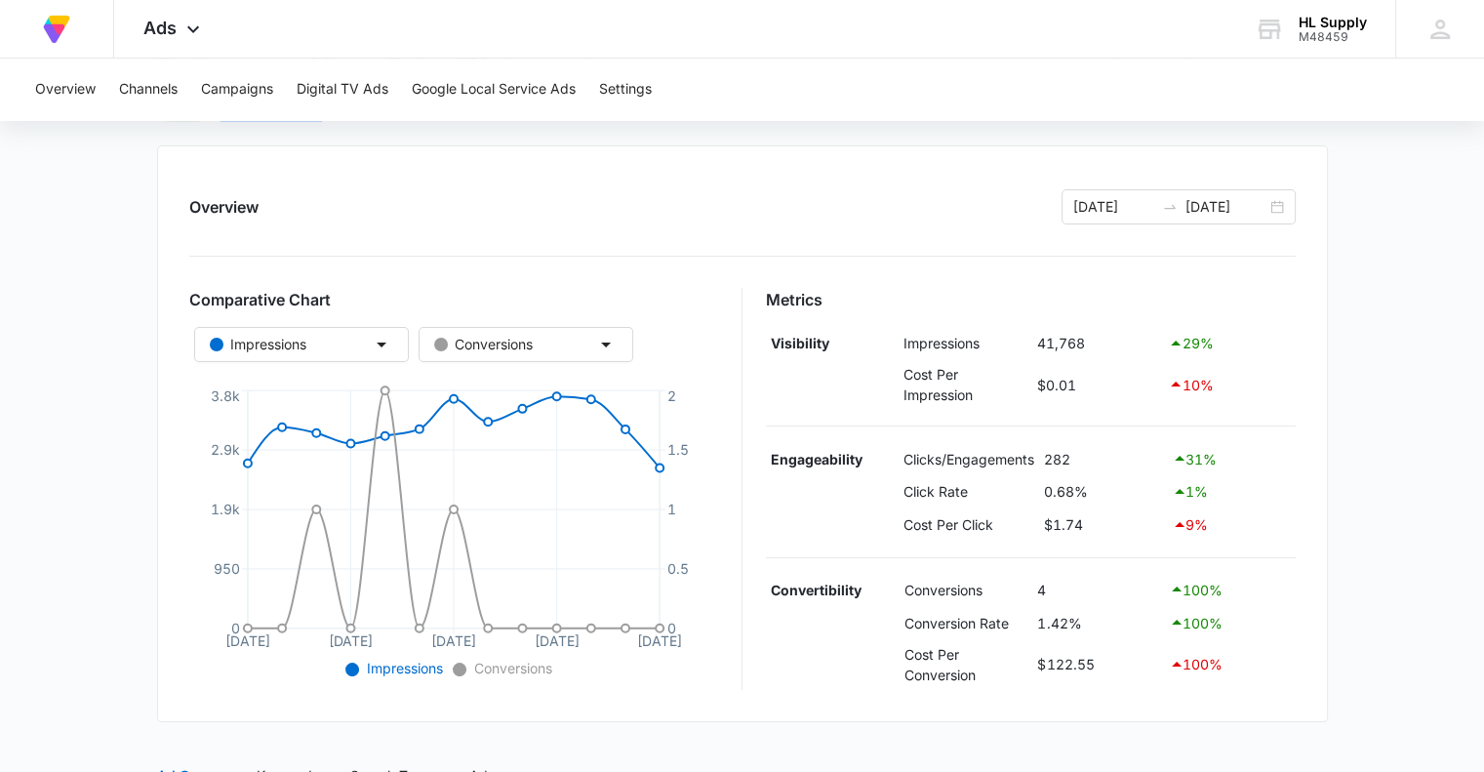
scroll to position [0, 0]
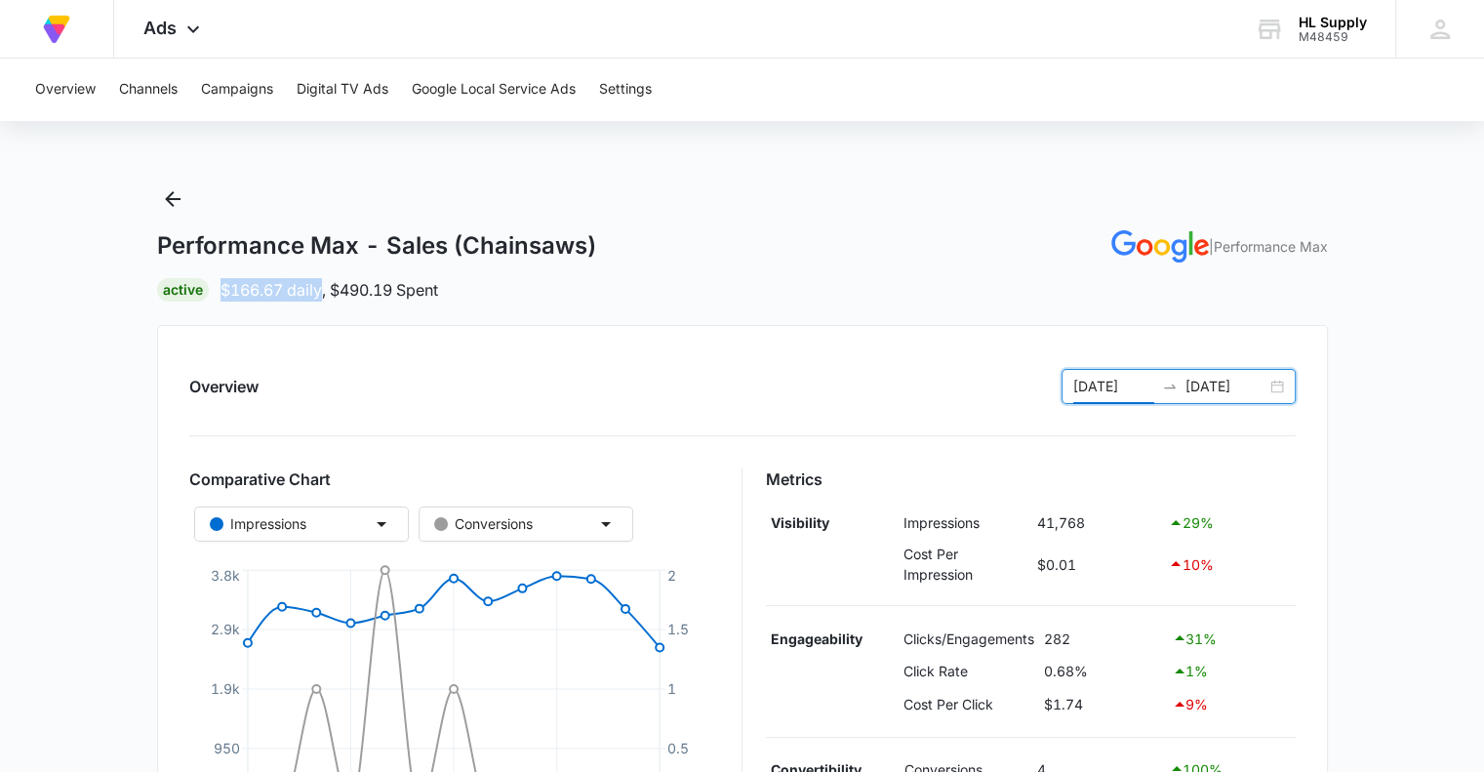
click at [1105, 388] on input "[DATE]" at bounding box center [1113, 386] width 81 height 21
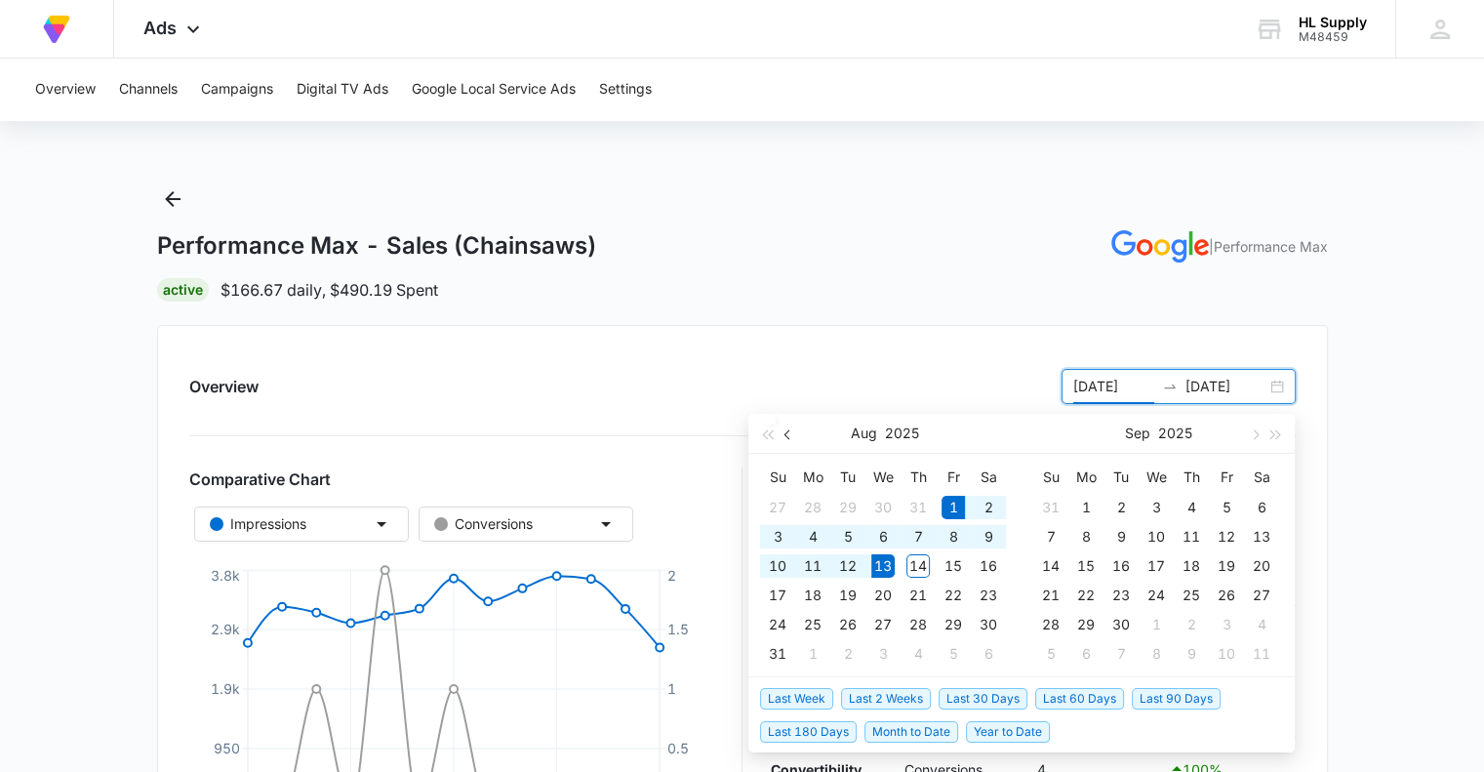
click at [785, 434] on span "button" at bounding box center [790, 434] width 10 height 10
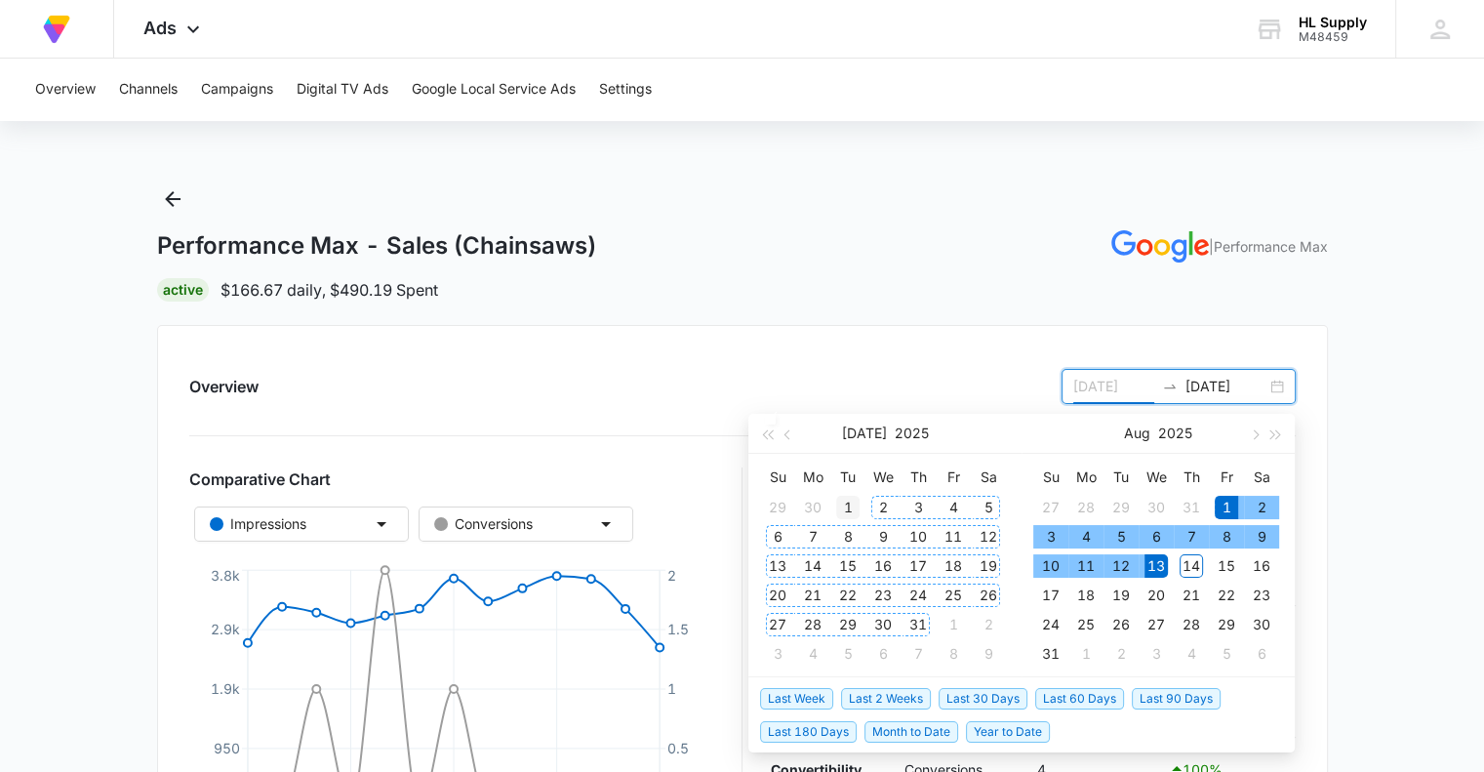
type input "[DATE]"
click at [847, 503] on div "1" at bounding box center [847, 507] width 23 height 23
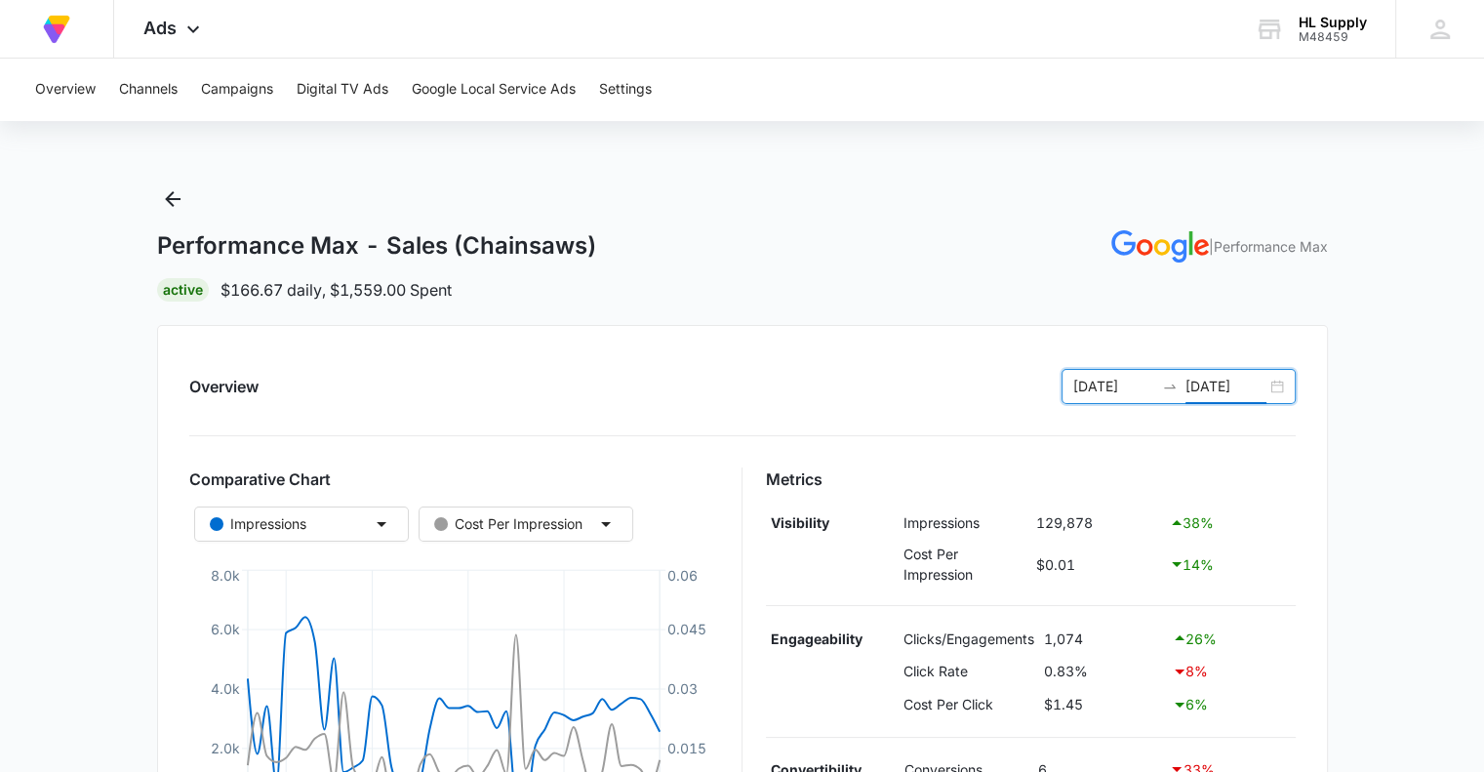
click at [1237, 385] on input "[DATE]" at bounding box center [1226, 386] width 81 height 21
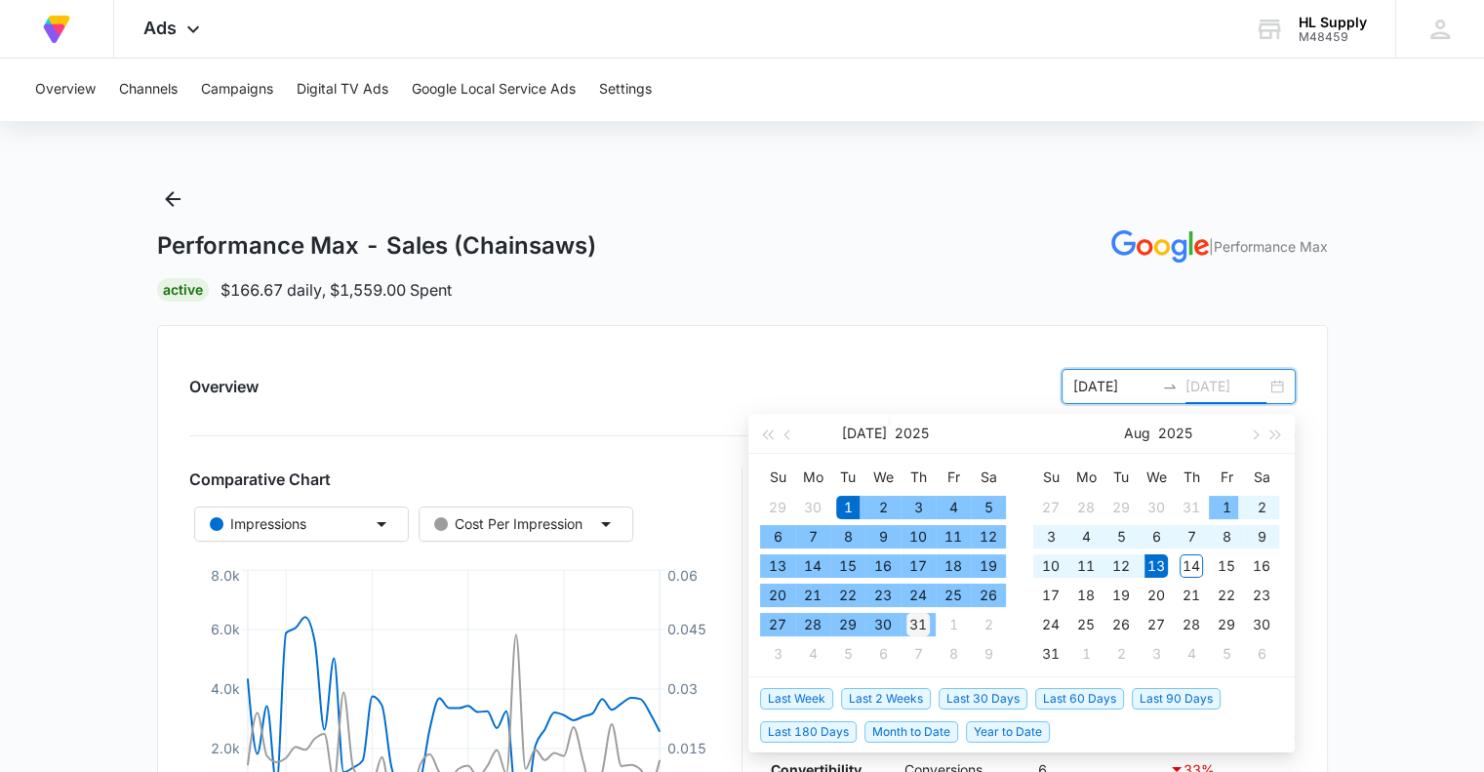
type input "[DATE]"
click at [921, 622] on div "31" at bounding box center [918, 624] width 23 height 23
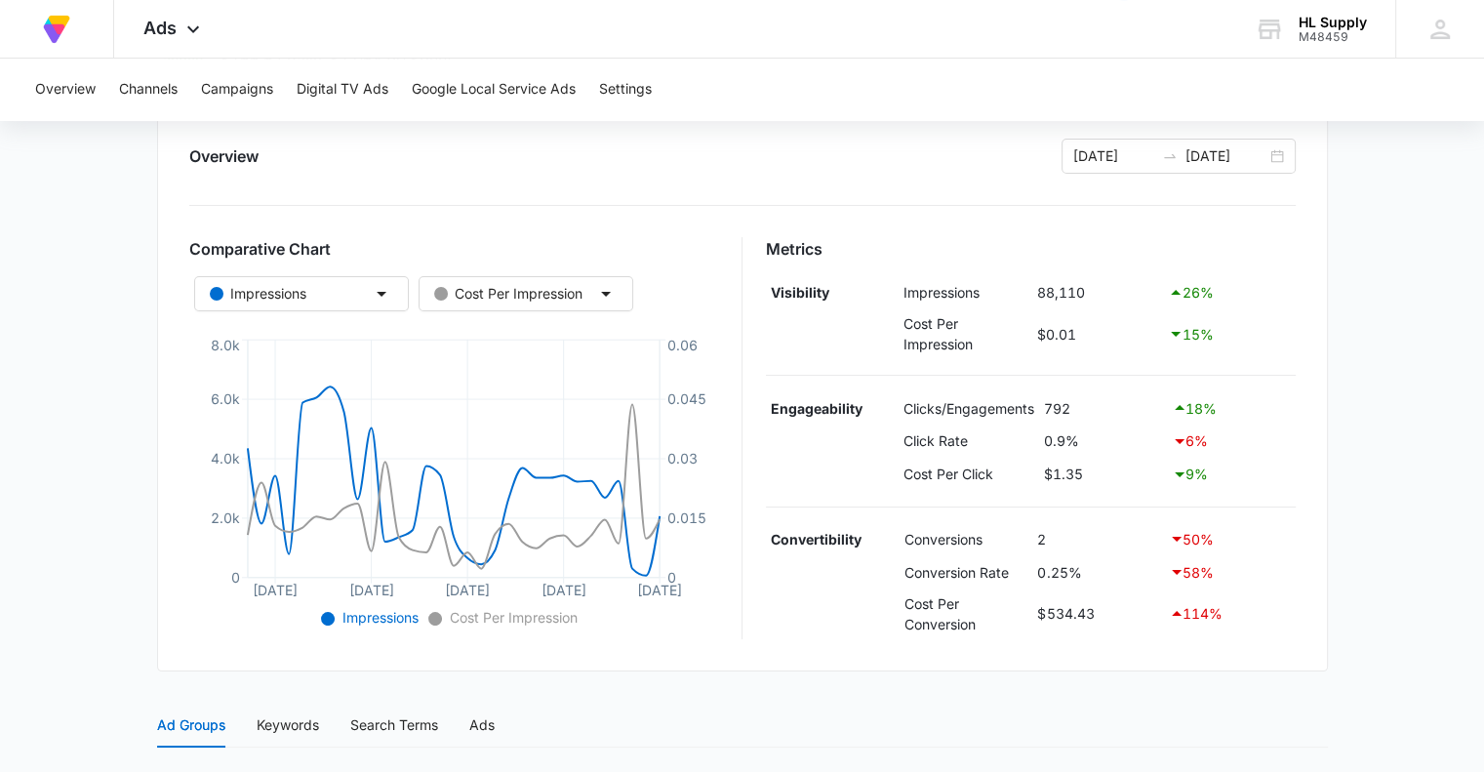
scroll to position [293, 0]
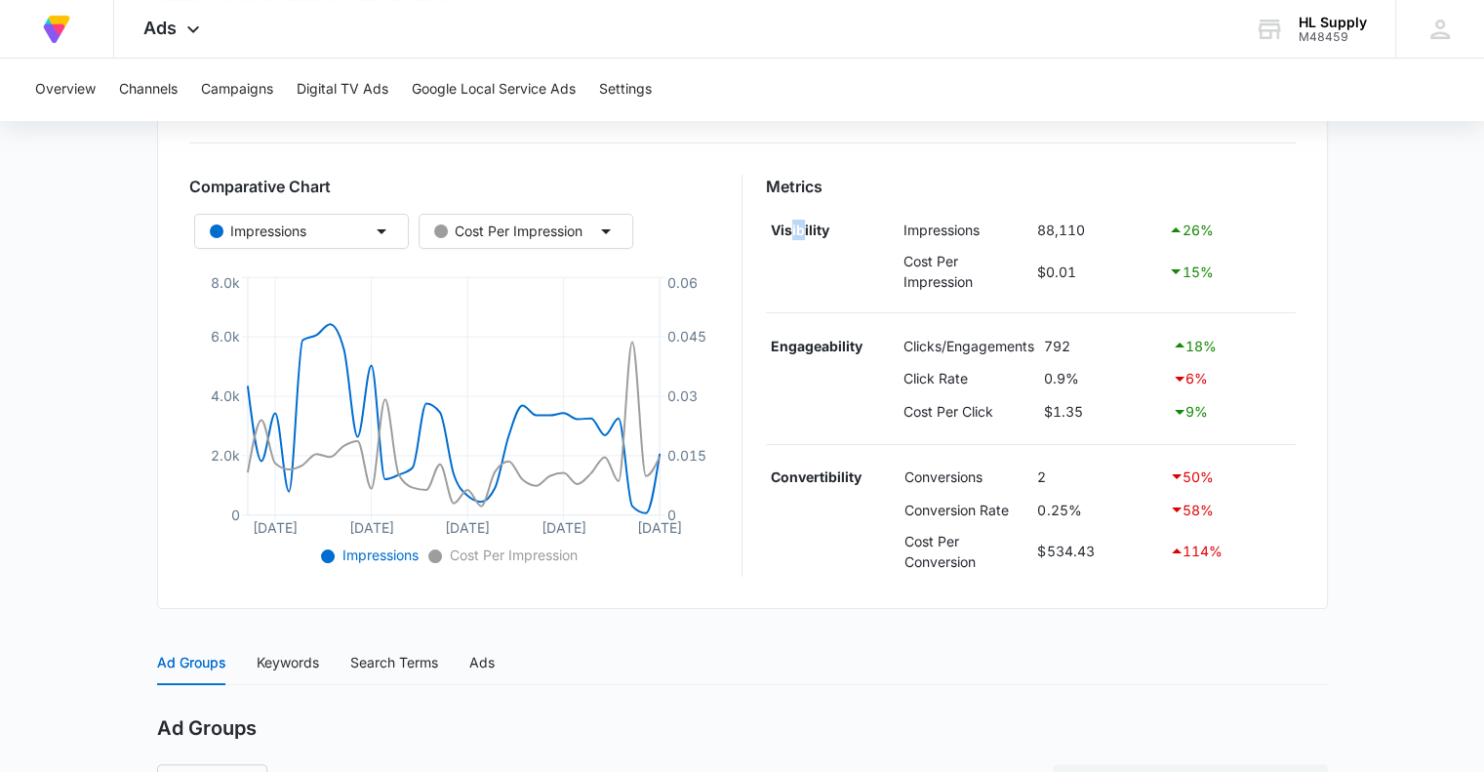
drag, startPoint x: 804, startPoint y: 228, endPoint x: 792, endPoint y: 226, distance: 11.9
click at [792, 226] on strong "Visibility" at bounding box center [800, 230] width 59 height 17
